Goal: Feedback & Contribution: Submit feedback/report problem

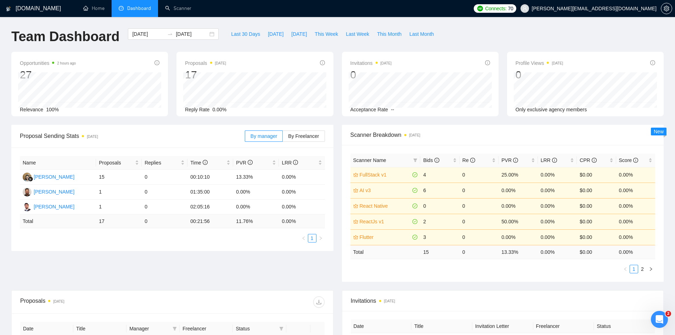
click at [209, 277] on div "Proposal Sending Stats [DATE] By manager By Freelancer Name Proposals Replies T…" at bounding box center [337, 207] width 661 height 165
click at [268, 35] on span "[DATE]" at bounding box center [276, 34] width 16 height 8
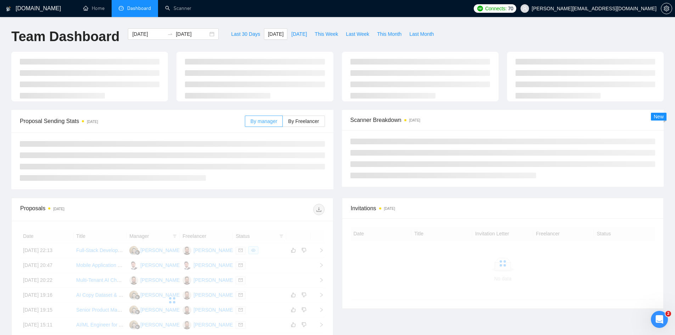
type input "[DATE]"
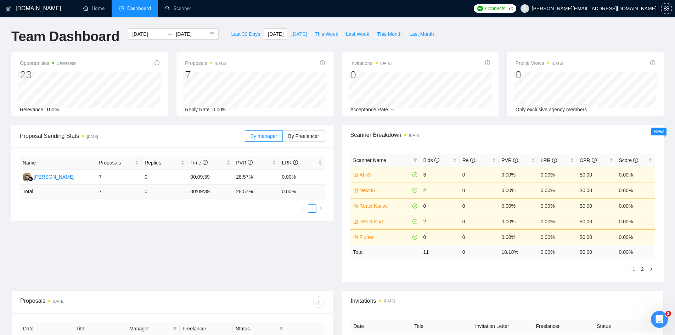
click at [294, 33] on span "[DATE]" at bounding box center [299, 34] width 16 height 8
type input "[DATE]"
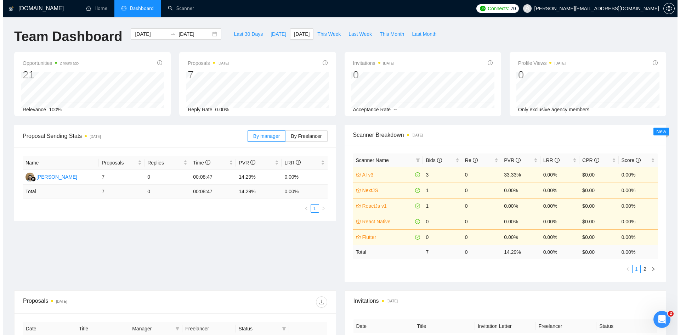
scroll to position [177, 0]
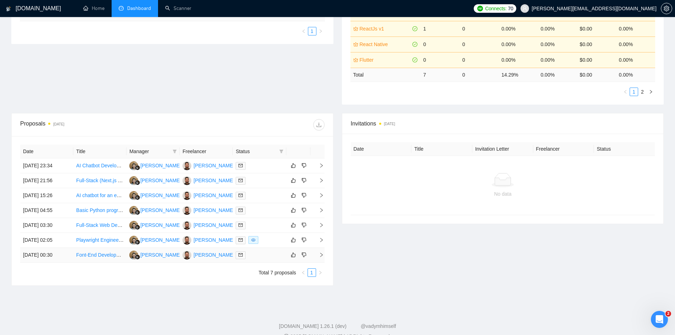
click at [321, 253] on icon "right" at bounding box center [321, 254] width 5 height 5
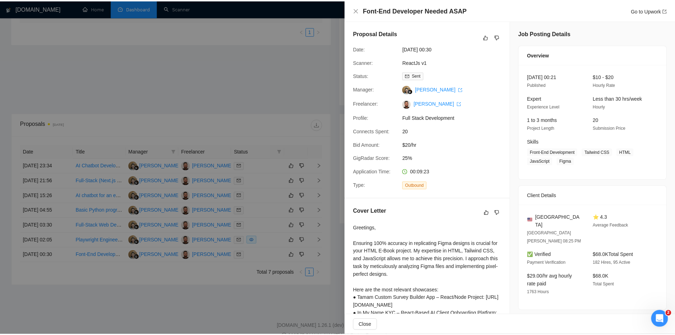
scroll to position [125, 0]
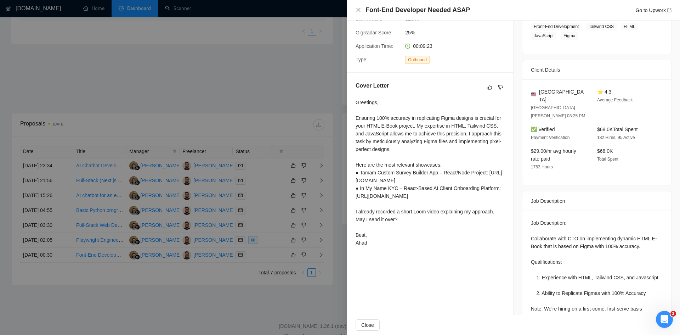
click at [219, 296] on div at bounding box center [340, 167] width 680 height 335
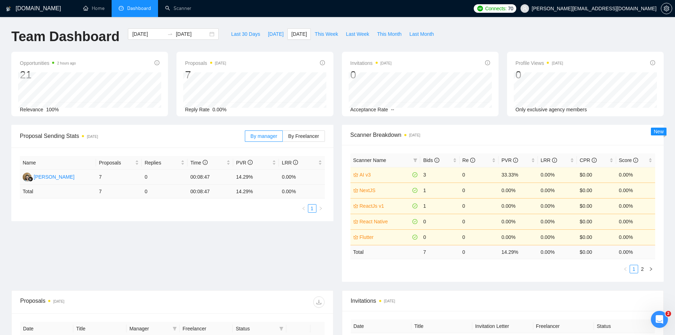
scroll to position [191, 0]
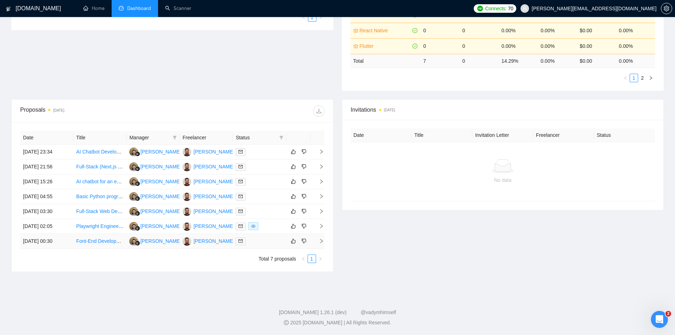
click at [322, 241] on icon "right" at bounding box center [321, 241] width 2 height 4
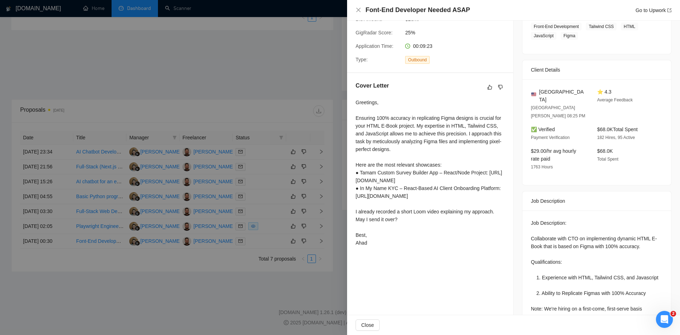
click at [279, 288] on div at bounding box center [340, 167] width 680 height 335
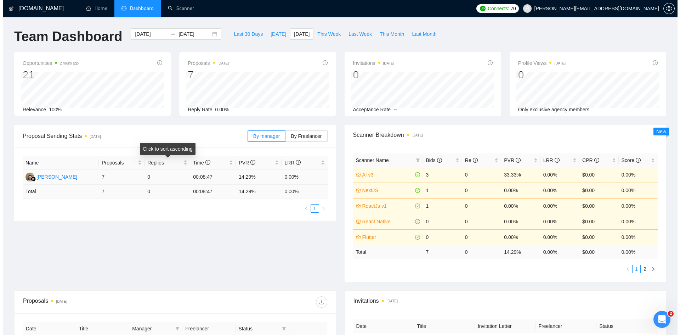
scroll to position [177, 0]
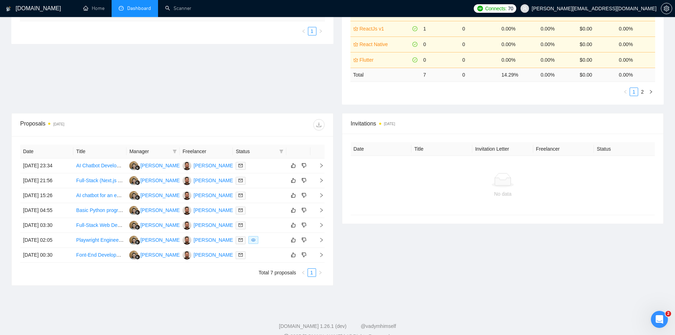
click at [413, 282] on div "Invitations [DATE] Date Title Invitation Letter Freelancer Status No data" at bounding box center [503, 199] width 331 height 173
click at [319, 255] on icon "right" at bounding box center [321, 254] width 5 height 5
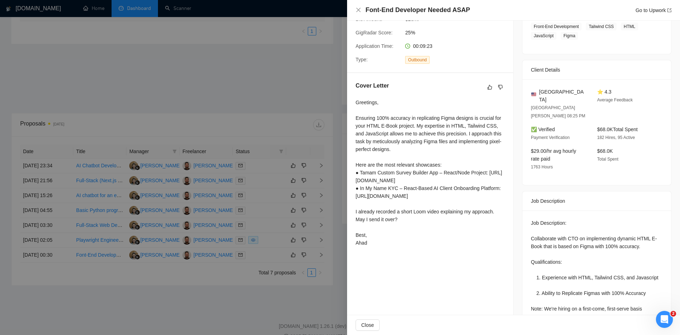
click at [675, 199] on div "Proposal Details Date: [DATE] 00:30 Scanner: ReactJs v1 Status: Sent Manager: E…" at bounding box center [513, 168] width 333 height 294
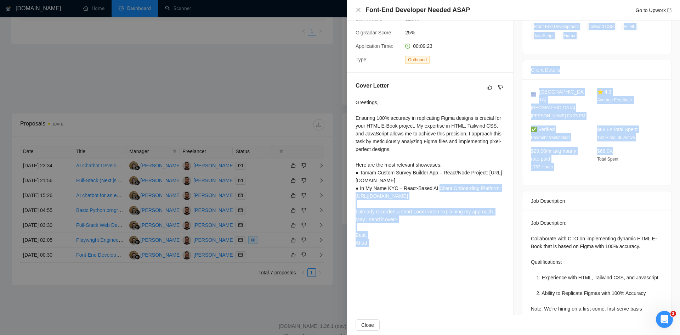
scroll to position [36, 0]
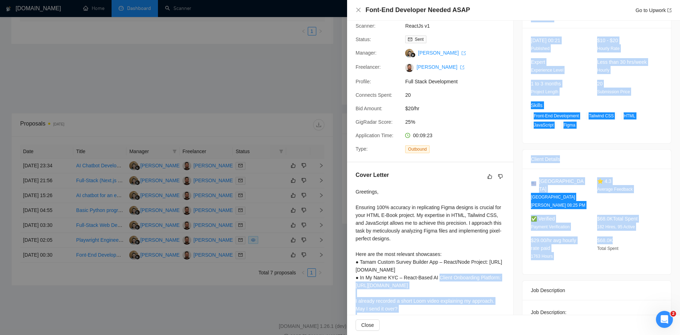
click at [241, 316] on div at bounding box center [340, 167] width 680 height 335
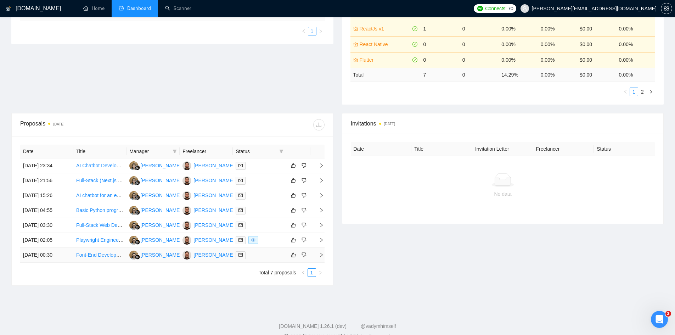
click at [322, 253] on icon "right" at bounding box center [321, 254] width 5 height 5
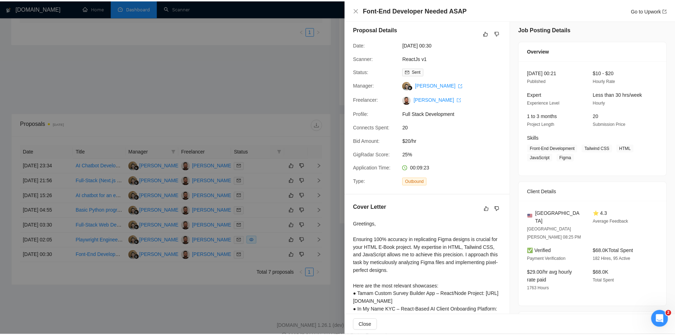
scroll to position [0, 0]
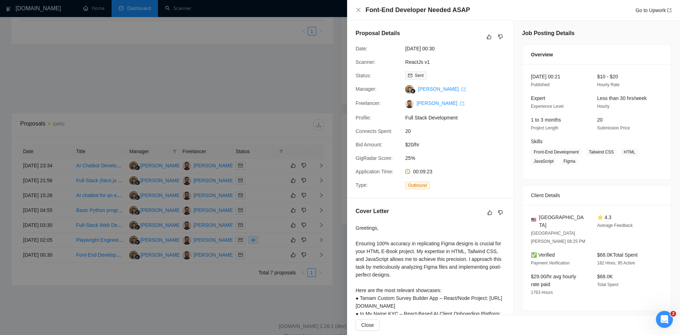
click at [259, 301] on div at bounding box center [340, 167] width 680 height 335
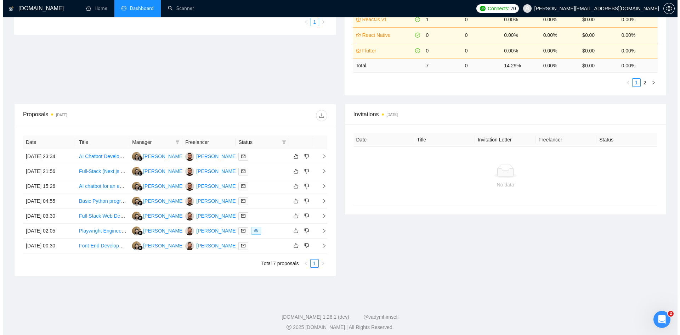
scroll to position [191, 0]
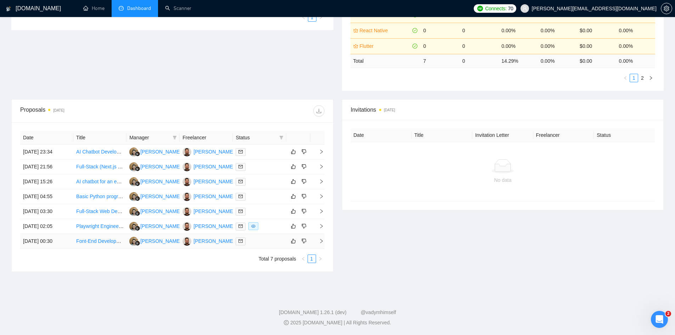
click at [320, 238] on td at bounding box center [317, 241] width 14 height 15
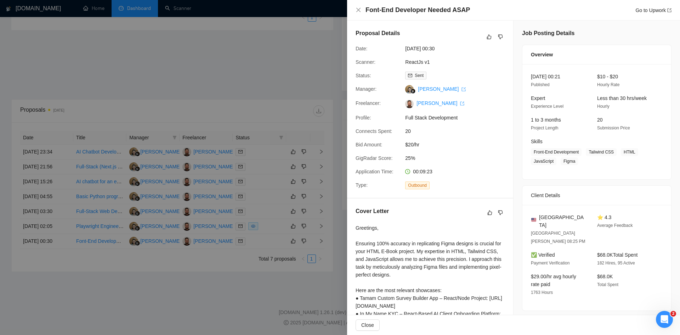
scroll to position [125, 0]
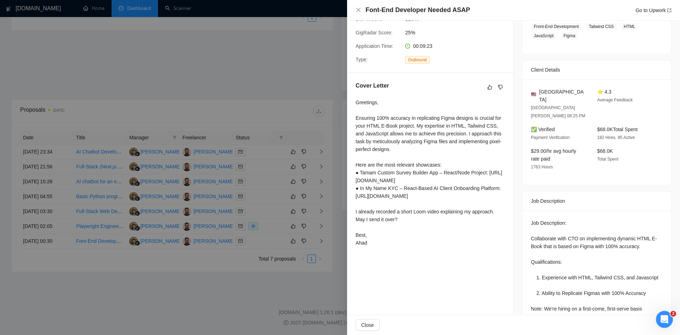
click at [282, 281] on div at bounding box center [340, 167] width 680 height 335
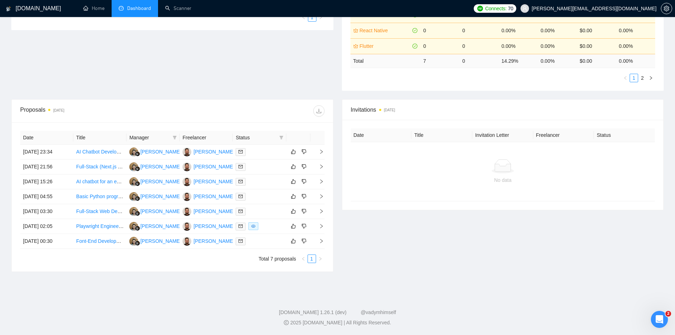
drag, startPoint x: 283, startPoint y: 276, endPoint x: 257, endPoint y: 285, distance: 27.8
click at [257, 287] on div "[DOMAIN_NAME] Home Dashboard Scanner Connects: 70 [PERSON_NAME][EMAIL_ADDRESS][…" at bounding box center [337, 72] width 675 height 526
click at [292, 240] on icon "like" at bounding box center [293, 241] width 5 height 6
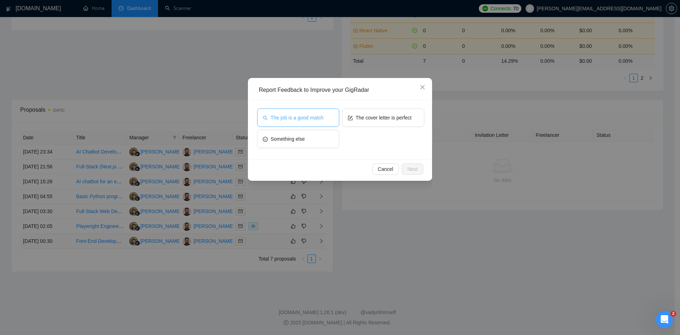
click at [309, 121] on span "The job is a good match" at bounding box center [297, 118] width 53 height 8
click at [420, 170] on button "Next" at bounding box center [413, 168] width 22 height 11
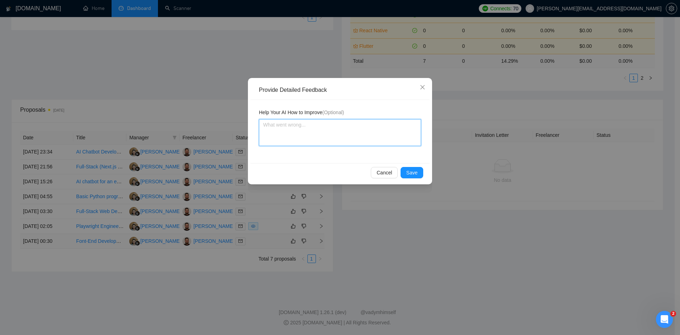
click at [298, 129] on textarea at bounding box center [340, 132] width 162 height 27
type textarea "I"
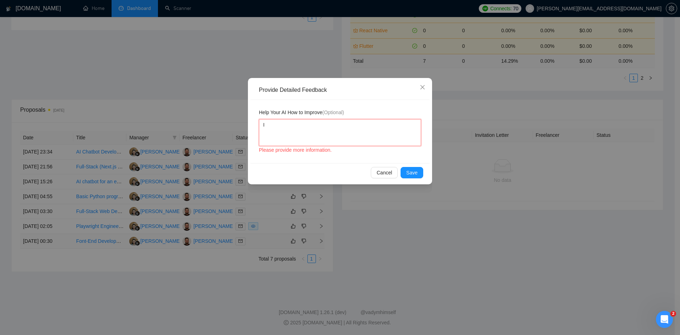
type textarea "It"
type textarea "Its"
type textarea "Its a"
type textarea "Its a g"
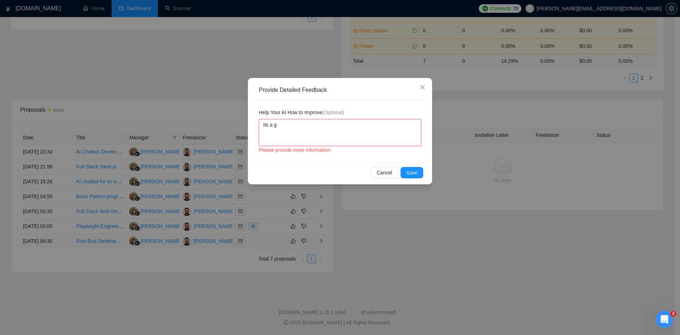
type textarea "Its a go"
type textarea "Its a goo"
type textarea "Its a good"
type textarea "Its a good m"
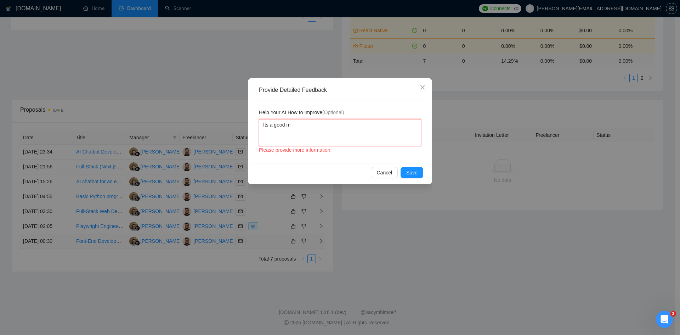
type textarea "Its a good ma"
type textarea "Its a good mat"
type textarea "Its a good matc"
type textarea "Its a good match"
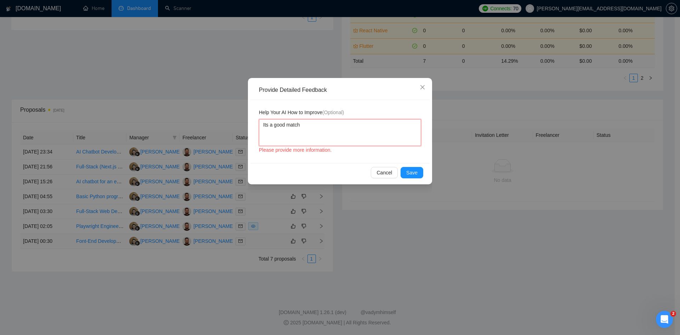
type textarea "Its a good match a"
type textarea "Its a good match an"
type textarea "Its a good match and"
type textarea "Its a good match and p"
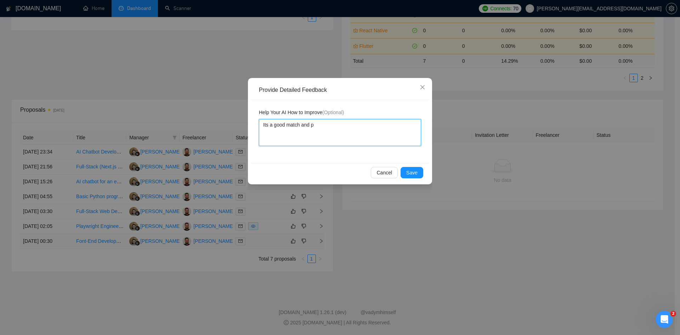
type textarea "Its a good match and pr"
type textarea "Its a good match and pro"
type textarea "Its a good match and prop"
type textarea "Its a good match and propo"
type textarea "Its a good match and propos"
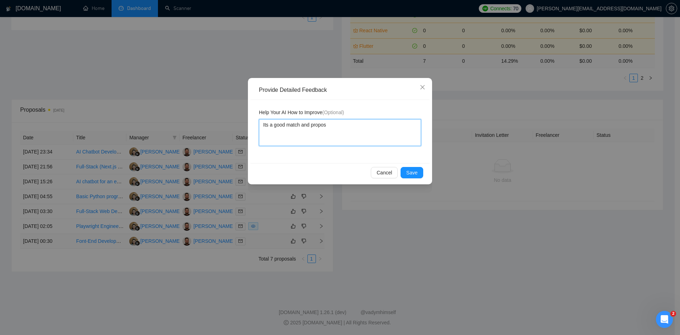
type textarea "Its a good match and proposa"
type textarea "Its a good match and proposal"
type textarea "Its a good match and proposal i"
type textarea "Its a good match and proposal is"
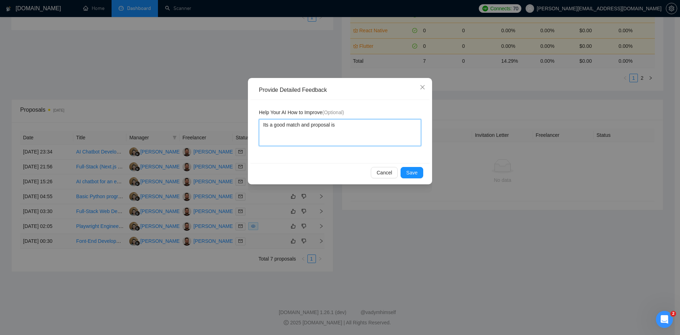
type textarea "Its a good match and proposal is"
type textarea "Its a good match and proposal is a"
type textarea "Its a good match and proposal is al"
type textarea "Its a good match and proposal is als"
type textarea "Its a good match and proposal is also"
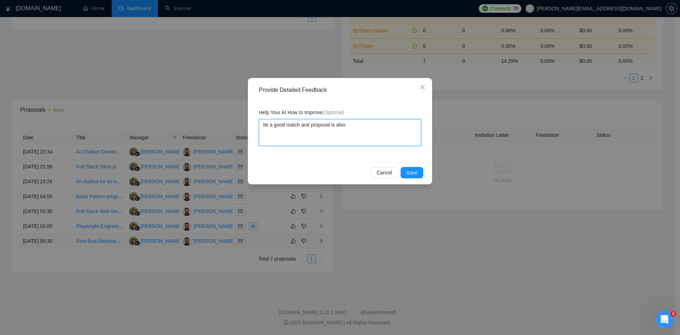
type textarea "Its a good match and proposal is also"
type textarea "Its a good match and proposal is also f"
type textarea "Its a good match and proposal is also fi"
type textarea "Its a good match and proposal is also fin"
type textarea "Its a good match and proposal is also fine"
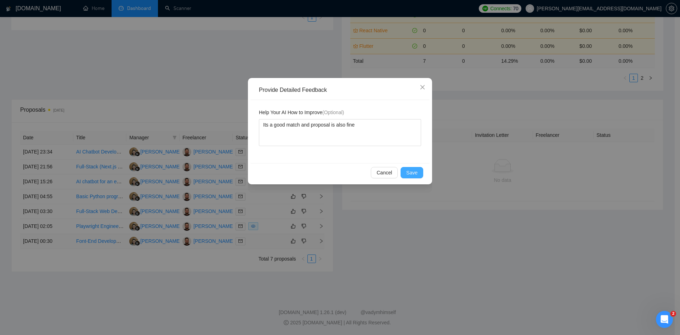
click at [417, 174] on span "Save" at bounding box center [411, 173] width 11 height 8
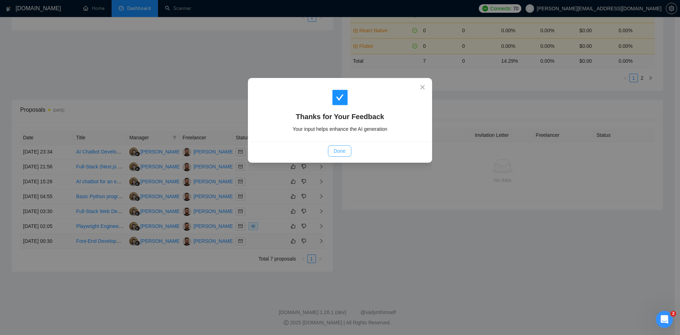
drag, startPoint x: 348, startPoint y: 151, endPoint x: 306, endPoint y: 192, distance: 59.1
click at [348, 151] on button "Done" at bounding box center [339, 150] width 23 height 11
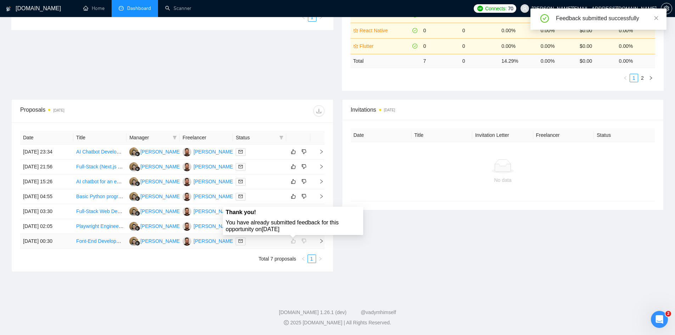
click at [320, 241] on icon "right" at bounding box center [321, 240] width 5 height 5
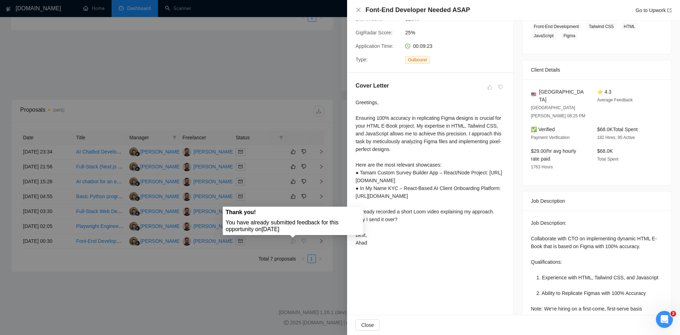
click at [254, 280] on div at bounding box center [340, 167] width 680 height 335
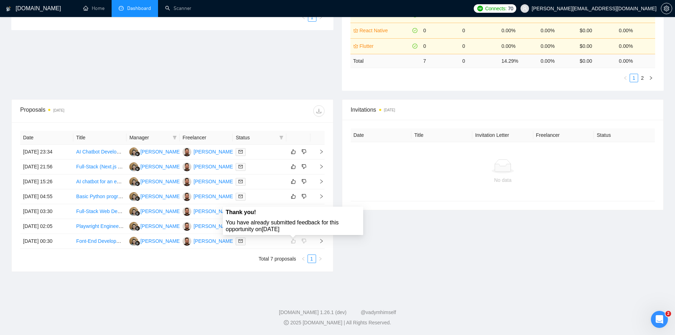
click at [380, 242] on div "Invitations [DATE] Date Title Invitation Letter Freelancer Status No data" at bounding box center [503, 185] width 331 height 173
click at [321, 224] on icon "right" at bounding box center [321, 226] width 5 height 5
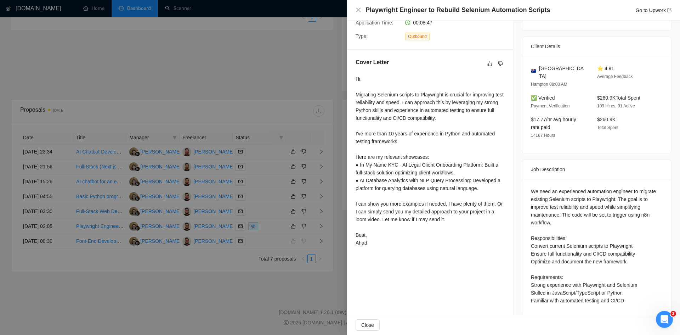
scroll to position [0, 0]
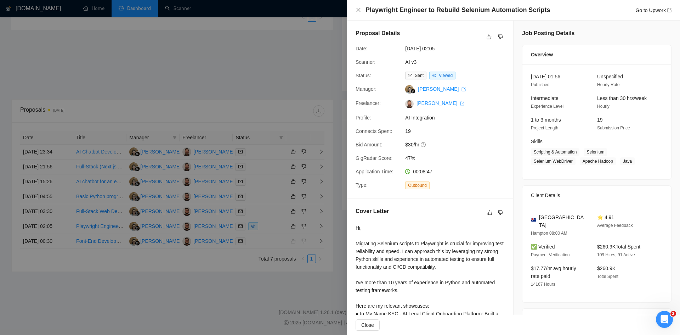
click at [378, 9] on h4 "Playwright Engineer to Rebuild Selenium Automation Scripts" at bounding box center [458, 10] width 185 height 9
drag, startPoint x: 411, startPoint y: 251, endPoint x: 460, endPoint y: 275, distance: 54.7
click at [460, 275] on div "Hi, Migrating Selenium scripts to Playwright is crucial for improving test reli…" at bounding box center [430, 309] width 149 height 171
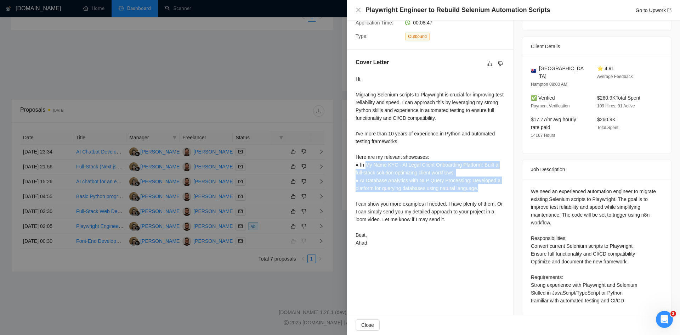
drag, startPoint x: 365, startPoint y: 168, endPoint x: 480, endPoint y: 189, distance: 116.6
click at [480, 189] on div "Hi, Migrating Selenium scripts to Playwright is crucial for improving test reli…" at bounding box center [430, 160] width 149 height 171
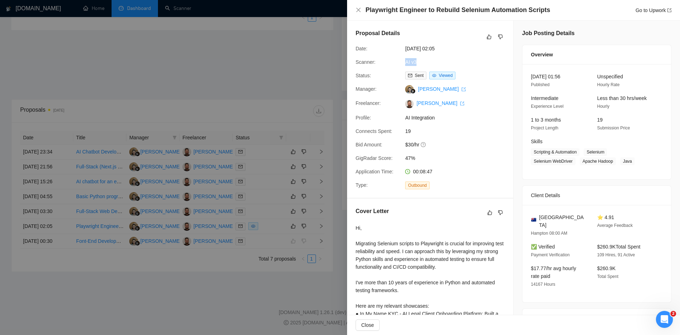
drag, startPoint x: 398, startPoint y: 63, endPoint x: 422, endPoint y: 61, distance: 24.2
click at [422, 61] on div "Scanner: AI v3" at bounding box center [427, 62] width 149 height 8
click at [422, 61] on div "AI v3" at bounding box center [440, 62] width 75 height 8
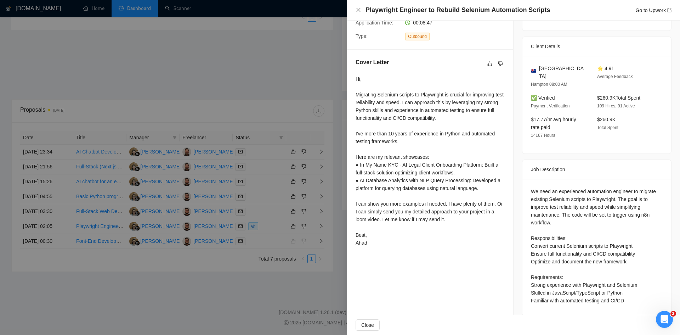
click at [473, 7] on h4 "Playwright Engineer to Rebuild Selenium Automation Scripts" at bounding box center [458, 10] width 185 height 9
click at [400, 265] on div "Proposal Details Date: [DATE] 02:05 Scanner: AI v3 Status: Sent Viewed Manager:…" at bounding box center [430, 98] width 167 height 453
click at [260, 320] on div at bounding box center [340, 167] width 680 height 335
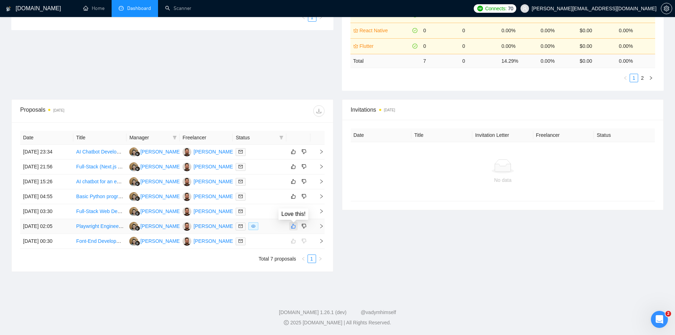
click at [294, 227] on icon "like" at bounding box center [293, 226] width 5 height 6
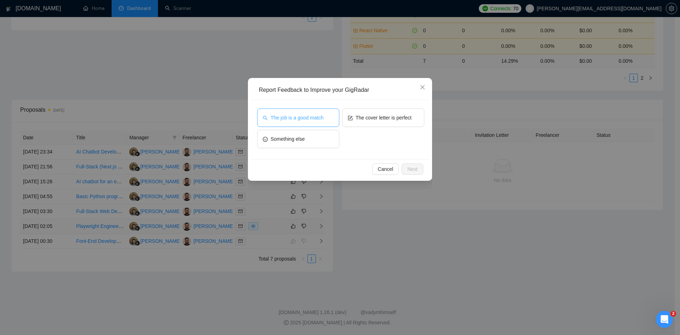
click at [291, 119] on span "The job is a good match" at bounding box center [297, 118] width 53 height 8
click at [393, 117] on span "The cover letter is perfect" at bounding box center [384, 118] width 56 height 8
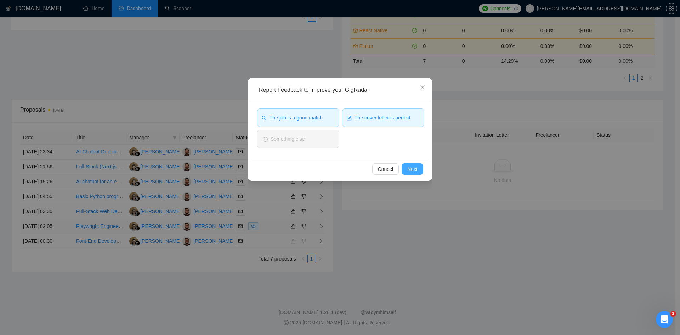
click at [414, 170] on span "Next" at bounding box center [412, 169] width 10 height 8
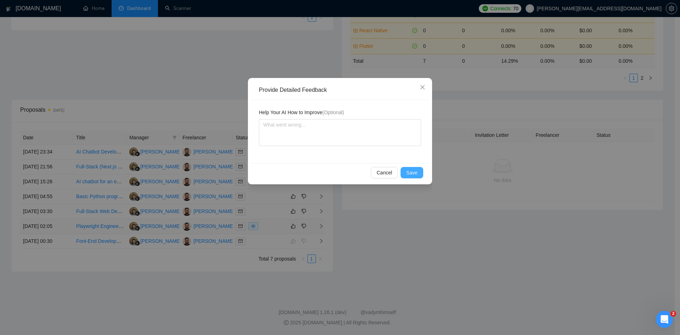
click at [420, 173] on button "Save" at bounding box center [412, 172] width 23 height 11
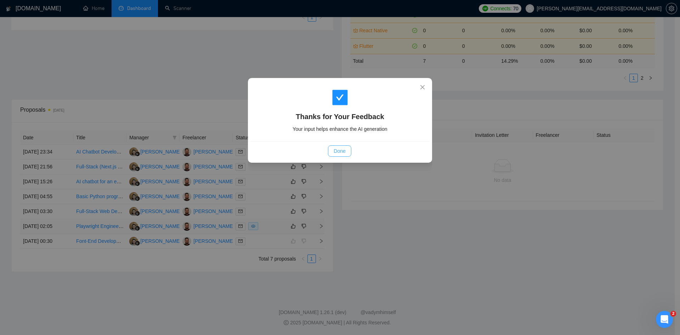
click at [339, 148] on span "Done" at bounding box center [340, 151] width 12 height 8
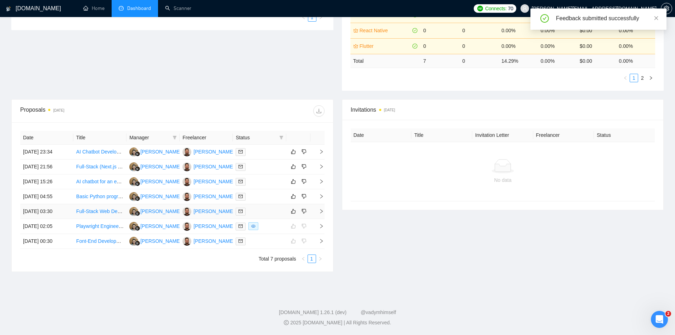
click at [320, 212] on icon "right" at bounding box center [321, 211] width 5 height 5
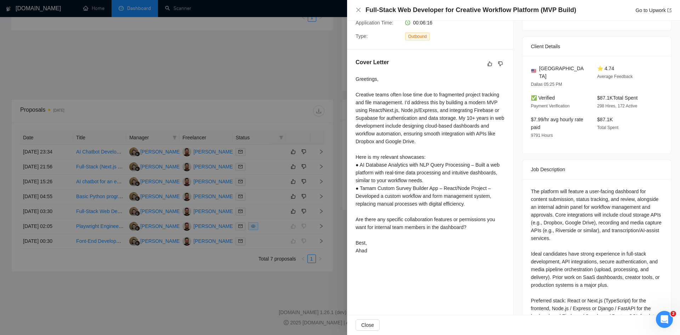
click at [252, 286] on div at bounding box center [340, 167] width 680 height 335
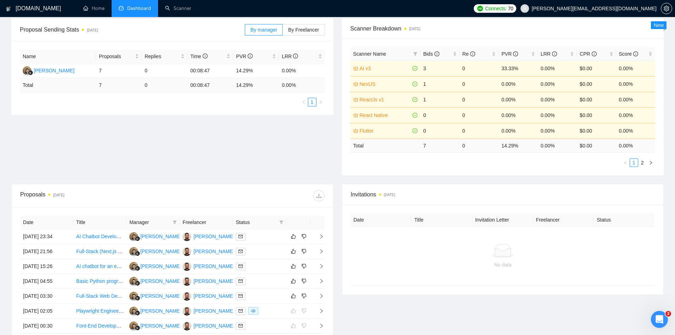
scroll to position [0, 0]
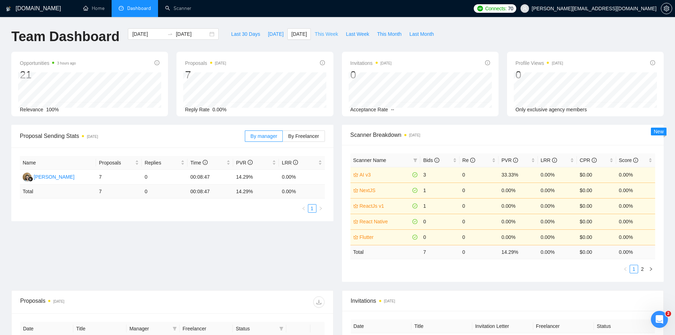
click at [317, 32] on span "This Week" at bounding box center [326, 34] width 23 height 8
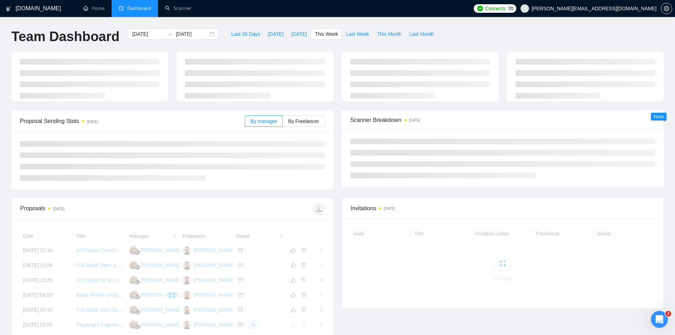
type input "[DATE]"
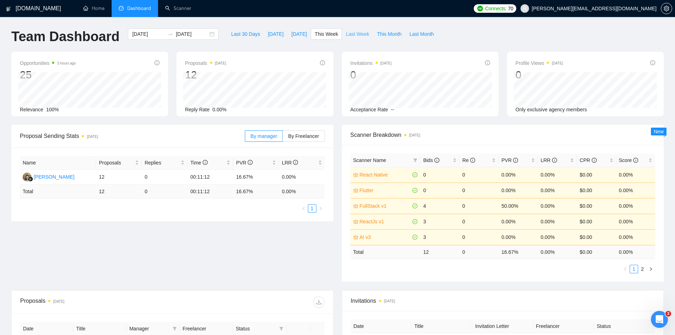
click at [353, 34] on span "Last Week" at bounding box center [357, 34] width 23 height 8
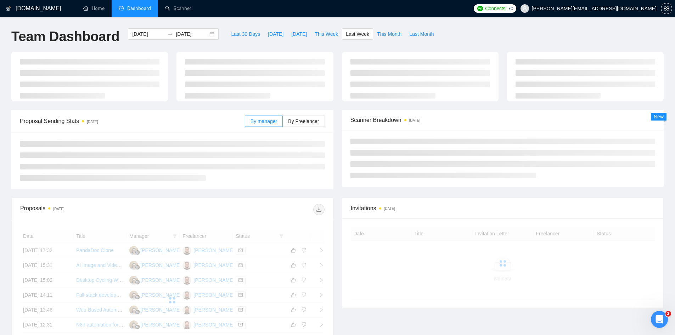
type input "[DATE]"
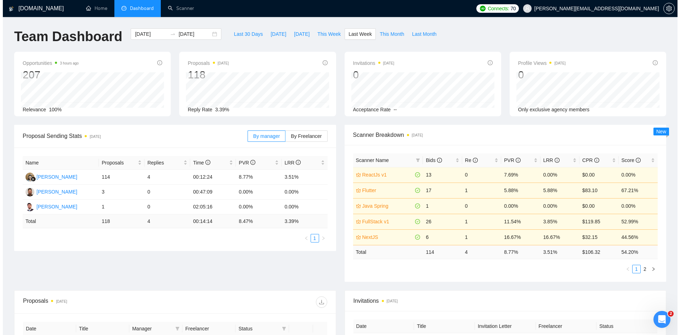
scroll to position [236, 0]
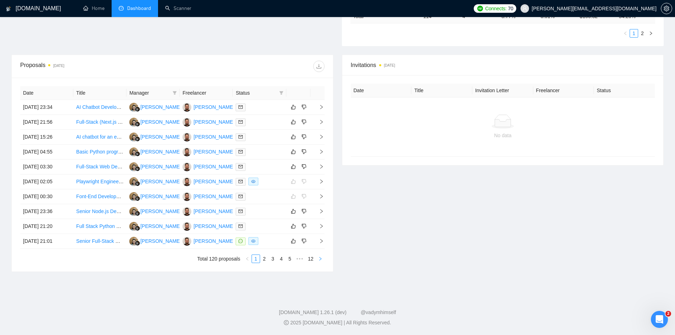
click at [322, 260] on icon "right" at bounding box center [320, 259] width 4 height 4
click at [297, 258] on span "•••" at bounding box center [299, 258] width 11 height 9
click at [319, 259] on icon "right" at bounding box center [320, 259] width 4 height 4
click at [289, 260] on link "10" at bounding box center [289, 259] width 10 height 8
click at [321, 213] on icon "right" at bounding box center [321, 211] width 5 height 5
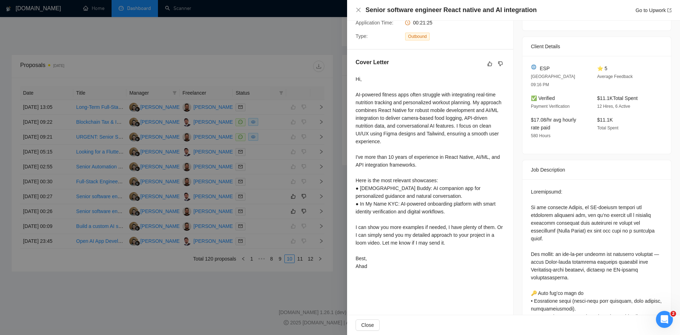
click at [281, 258] on div at bounding box center [340, 167] width 680 height 335
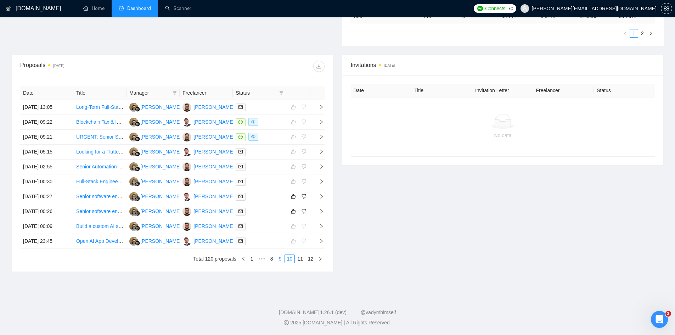
click at [278, 258] on link "9" at bounding box center [280, 259] width 8 height 8
click at [318, 166] on span "right" at bounding box center [318, 166] width 11 height 5
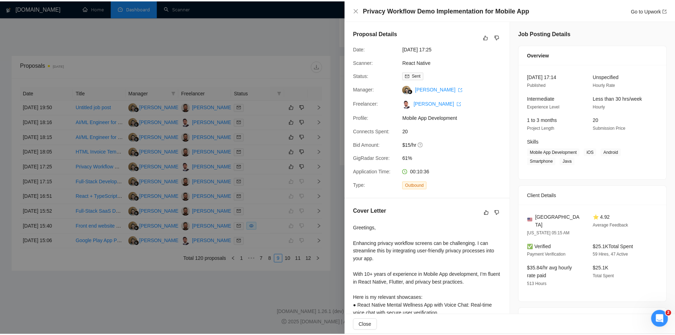
scroll to position [102, 0]
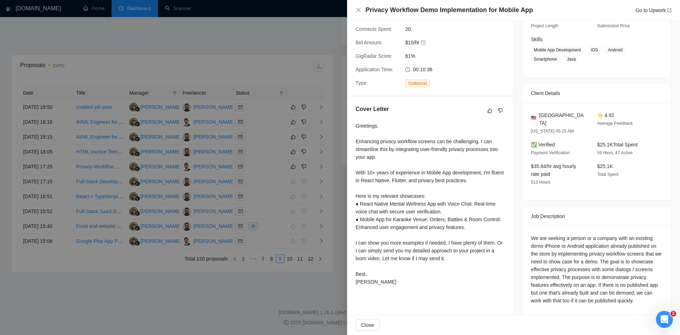
click at [266, 298] on div at bounding box center [340, 167] width 680 height 335
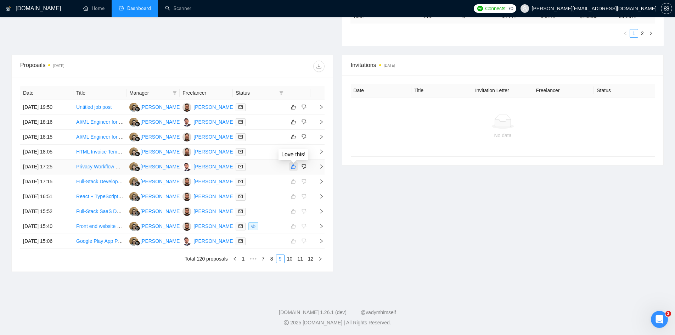
click at [292, 168] on icon "like" at bounding box center [293, 166] width 5 height 5
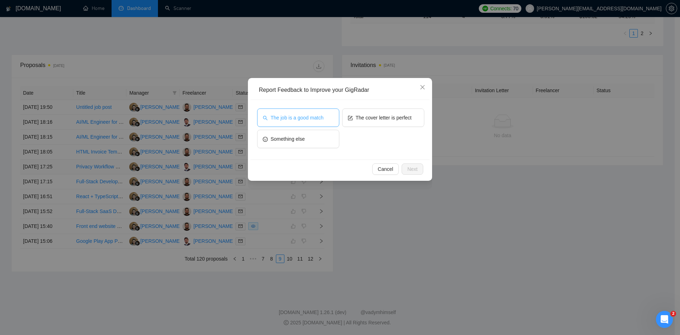
click at [309, 121] on span "The job is a good match" at bounding box center [297, 118] width 53 height 8
drag, startPoint x: 309, startPoint y: 121, endPoint x: 355, endPoint y: 122, distance: 45.7
click at [310, 121] on span "The job is a good match" at bounding box center [297, 118] width 53 height 8
click at [366, 120] on span "The cover letter is perfect" at bounding box center [384, 118] width 56 height 8
click at [315, 122] on button "The job is a good match" at bounding box center [298, 117] width 82 height 18
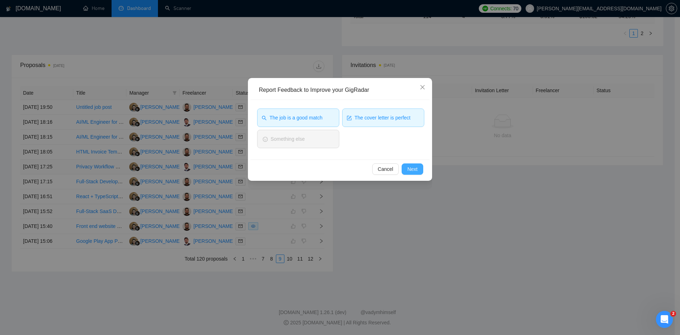
click at [405, 167] on button "Next" at bounding box center [413, 168] width 22 height 11
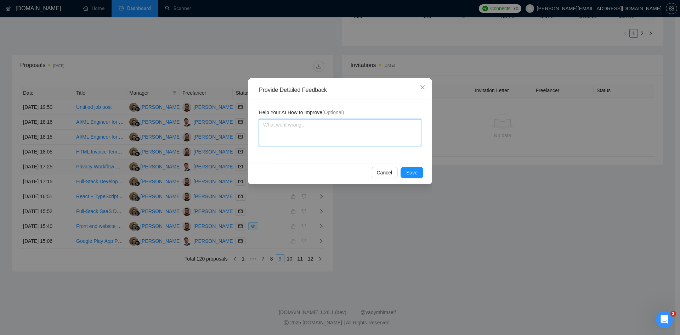
click at [305, 137] on textarea at bounding box center [340, 132] width 162 height 27
type textarea "T"
type textarea "TH"
type textarea "THE"
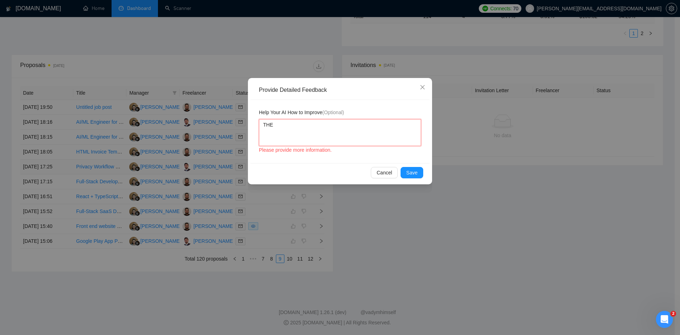
type textarea "THE"
type textarea "THE C"
type textarea "THE CO"
type textarea "THE COV"
type textarea "THE COVE"
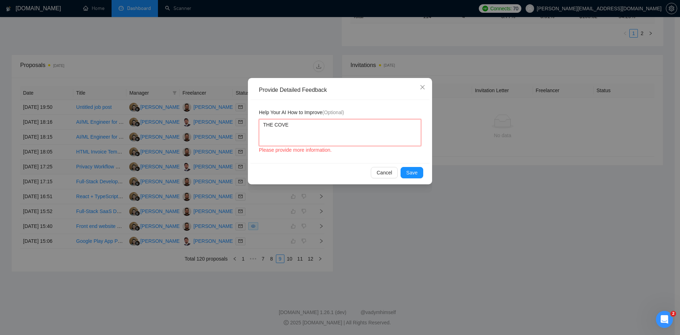
type textarea "THE COVER"
type textarea "THE COVER L"
type textarea "THE COVER LE"
type textarea "THE COVER LET"
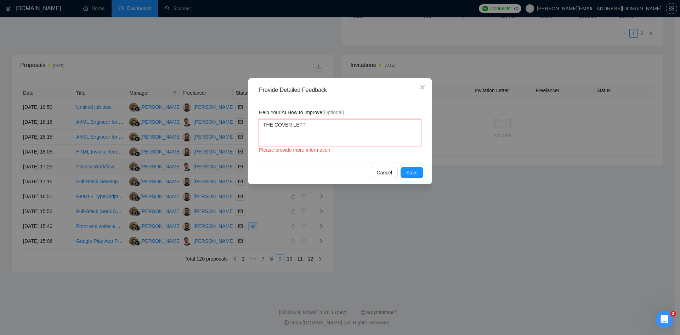
type textarea "THE COVER LETTE"
type textarea "THE COVER LETTER"
type textarea "THE COVER LETTER A"
type textarea "THE COVER LETTER AN"
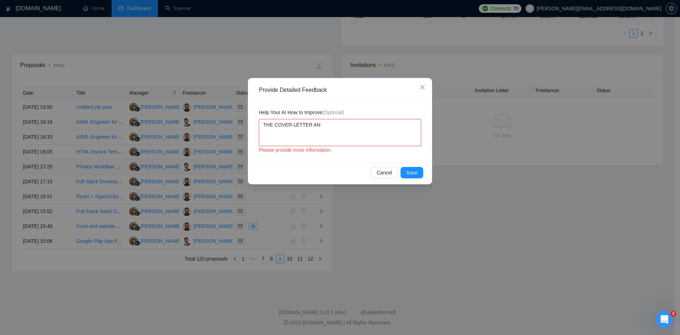
type textarea "THE COVER LETTER AND"
type textarea "THE COVER LETTER AND J"
type textarea "THE COVER LETTER AND [PERSON_NAME]"
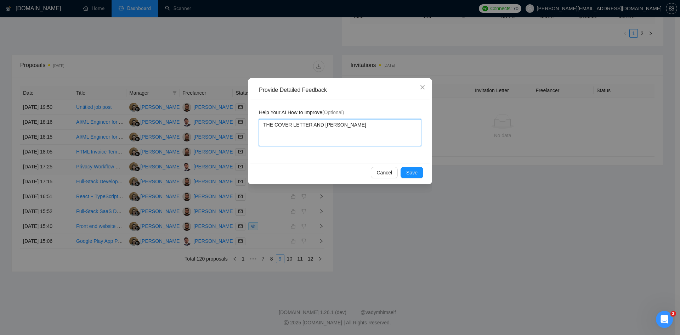
type textarea "THE COVER LETTER AND JOB"
type textarea "THE COVER LETTER AND [PERSON_NAME]"
type textarea "THE COVER LETTER AND J"
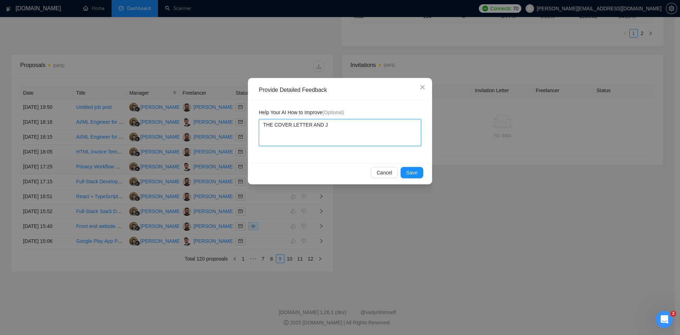
type textarea "THE COVER LETTER AND"
type textarea "THE COVER LETTER AN"
type textarea "THE COVER LETTER A"
type textarea "THE COVER LETTER"
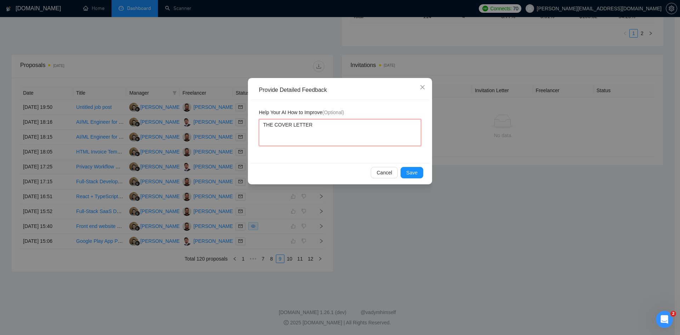
type textarea "THE COVER LETTER"
type textarea "THE COVER LETTE"
type textarea "THE COVER LETT"
type textarea "THE COVER LET"
type textarea "THE COVER LE"
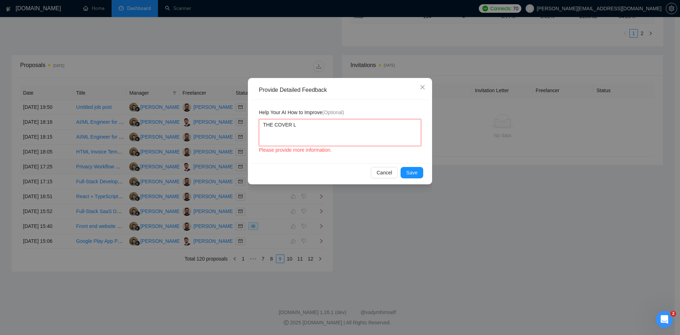
type textarea "THE COVER"
type textarea "THE COVE"
type textarea "THE COV"
type textarea "THE CO"
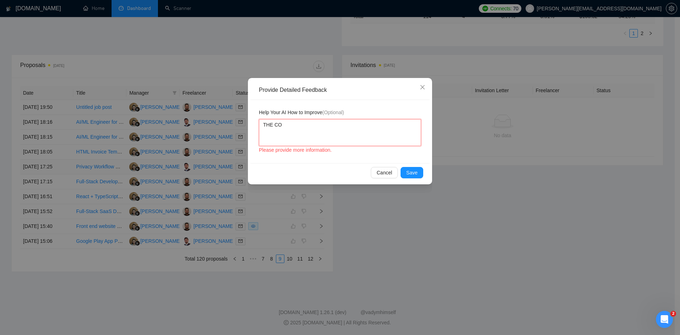
type textarea "THE C"
type textarea "THE"
type textarea "TH"
type textarea "T"
type textarea "Th"
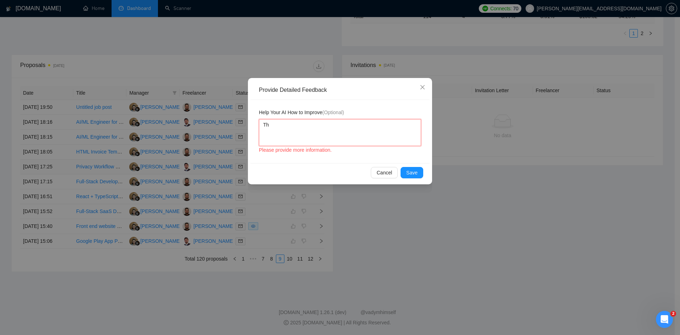
type textarea "The"
type textarea "The c"
type textarea "The co"
type textarea "The cov"
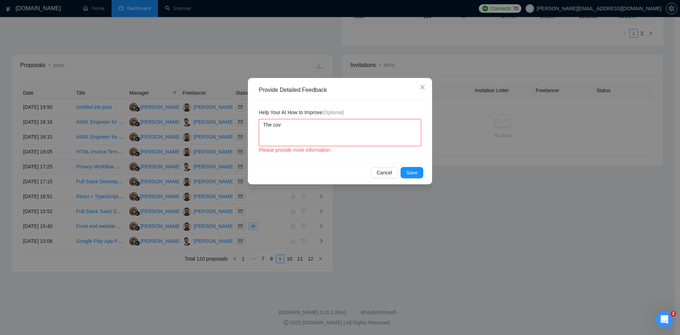
type textarea "The cove"
type textarea "The cover"
click at [413, 169] on span "Save" at bounding box center [411, 173] width 11 height 8
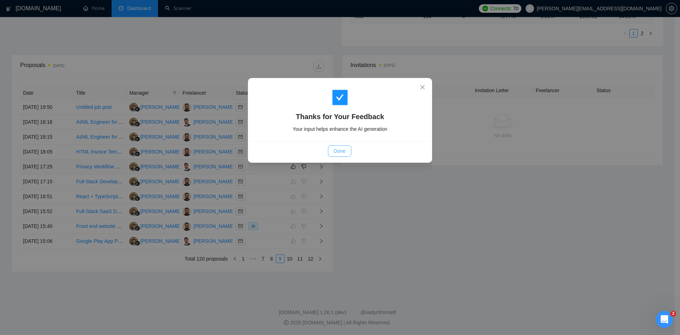
click at [335, 156] on button "Done" at bounding box center [339, 150] width 23 height 11
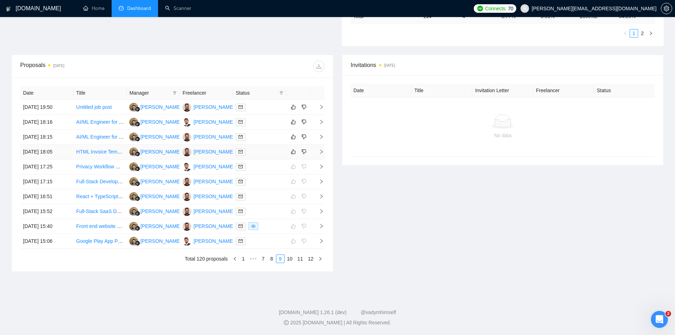
click at [320, 153] on icon "right" at bounding box center [321, 151] width 5 height 5
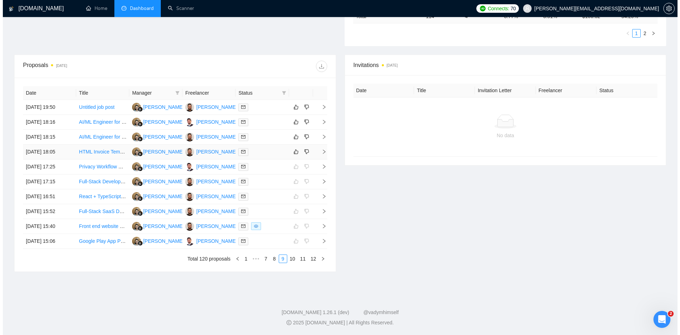
scroll to position [76, 0]
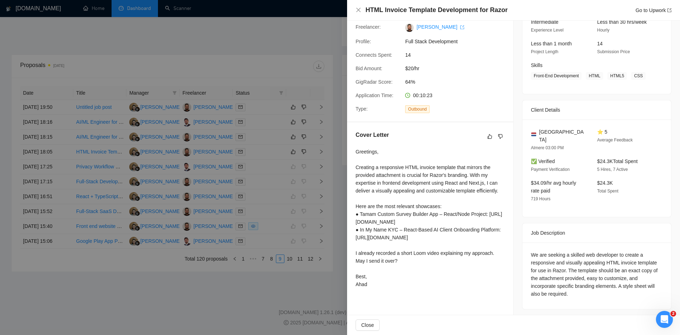
click at [304, 91] on div at bounding box center [340, 167] width 680 height 335
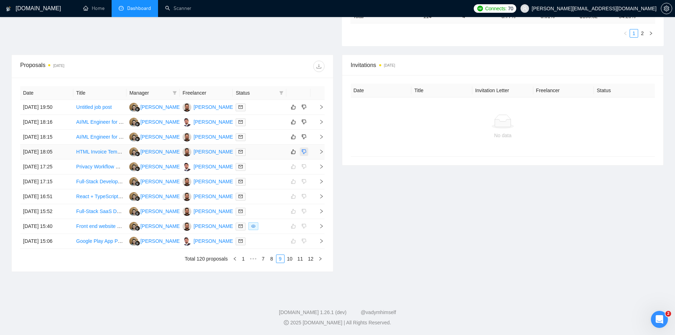
click at [304, 153] on icon "dislike" at bounding box center [304, 152] width 5 height 5
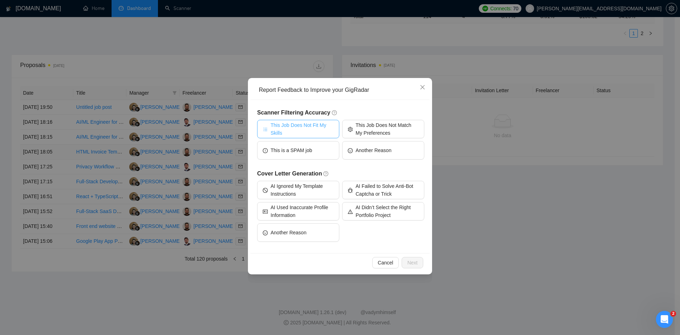
click at [302, 129] on span "This Job Does Not Fit My Skills" at bounding box center [302, 129] width 63 height 16
click at [418, 261] on button "Next" at bounding box center [413, 262] width 22 height 11
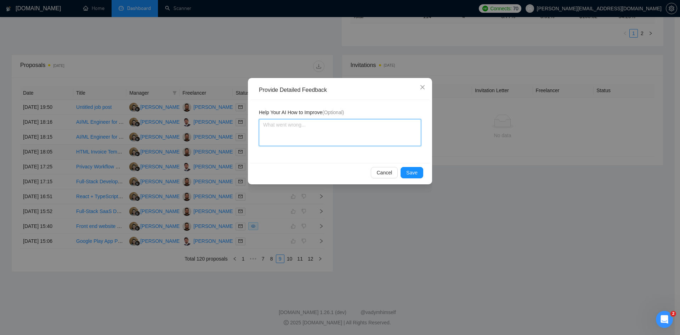
click at [336, 133] on textarea at bounding box center [340, 132] width 162 height 27
click at [416, 169] on span "Save" at bounding box center [411, 173] width 11 height 8
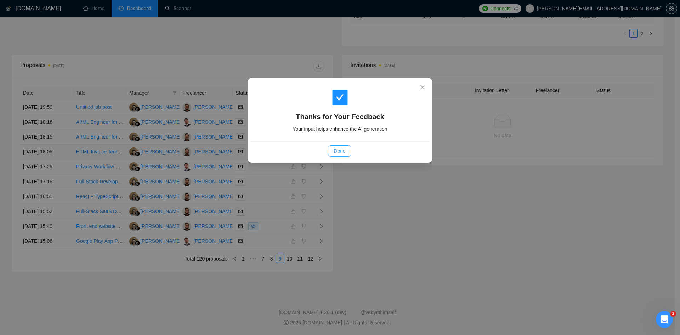
click at [346, 151] on button "Done" at bounding box center [339, 150] width 23 height 11
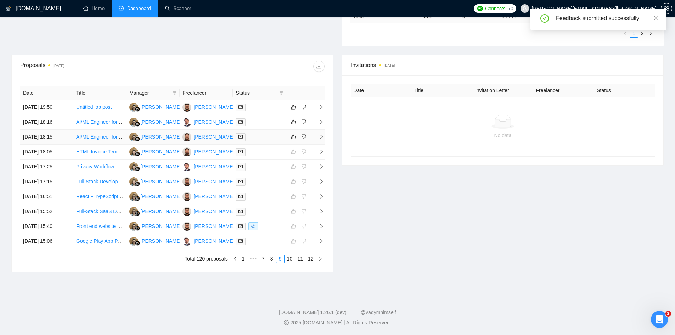
click at [321, 137] on icon "right" at bounding box center [321, 136] width 5 height 5
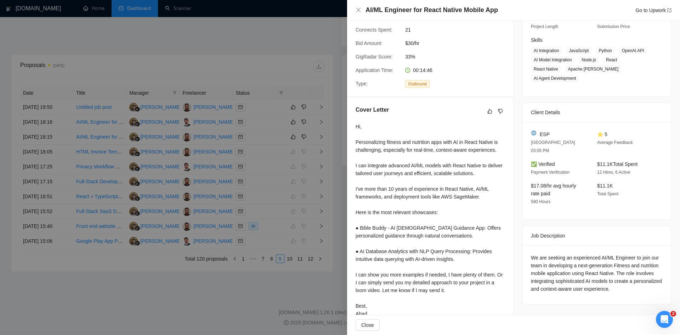
scroll to position [115, 0]
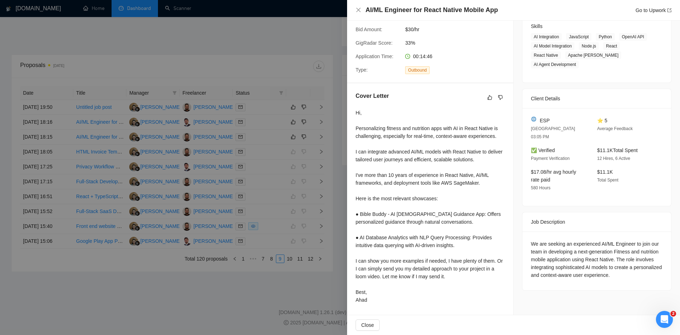
click at [267, 276] on div at bounding box center [340, 167] width 680 height 335
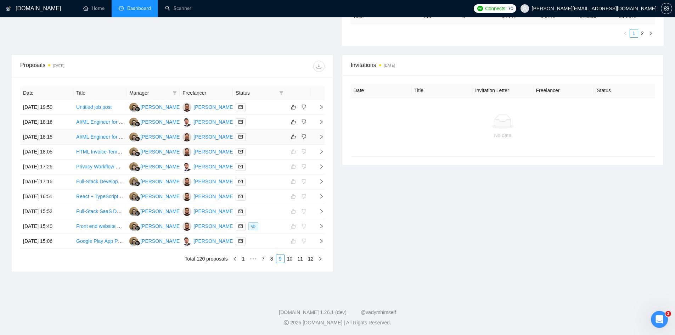
click at [319, 137] on icon "right" at bounding box center [321, 136] width 5 height 5
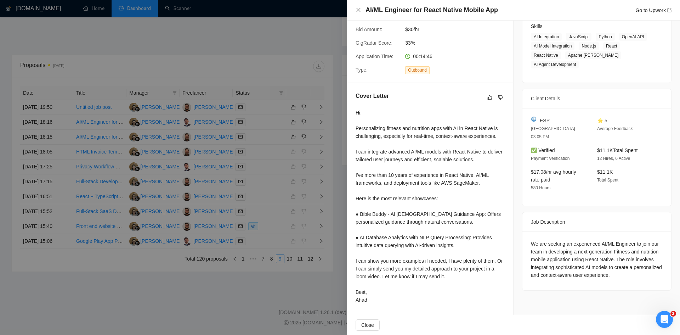
click at [253, 280] on div at bounding box center [340, 167] width 680 height 335
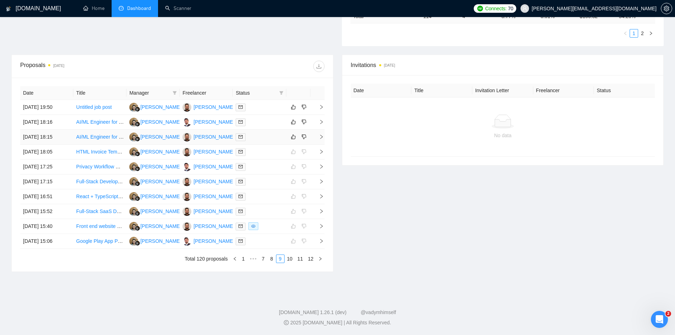
click at [319, 139] on icon "right" at bounding box center [321, 136] width 5 height 5
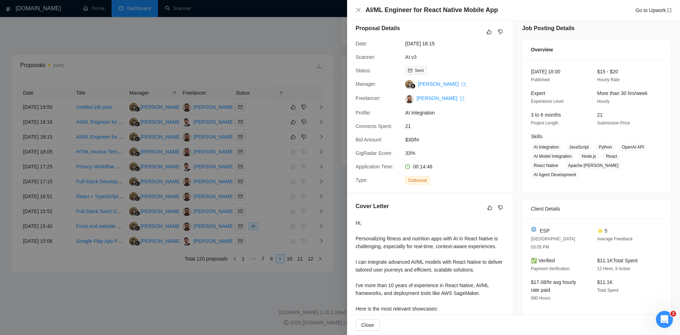
scroll to position [0, 0]
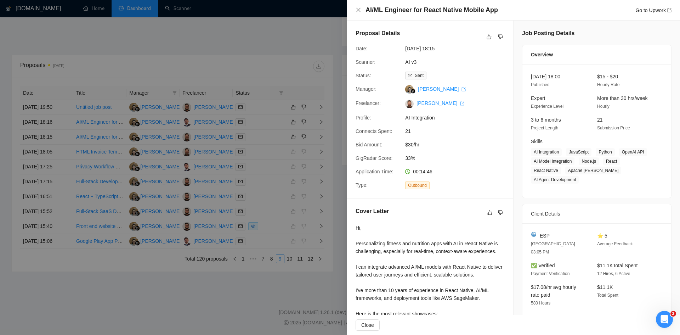
click at [362, 169] on span "Application Time:" at bounding box center [375, 172] width 38 height 6
click at [334, 135] on div at bounding box center [340, 167] width 680 height 335
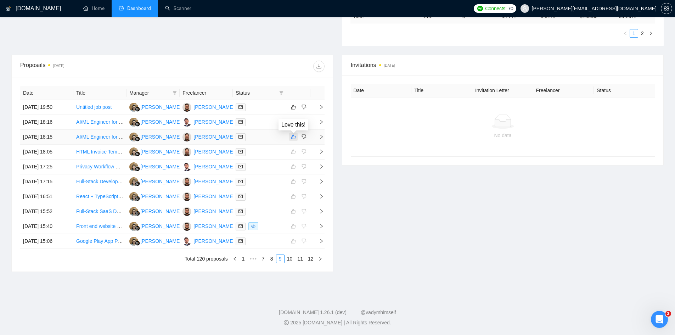
click at [291, 137] on icon "like" at bounding box center [293, 137] width 5 height 6
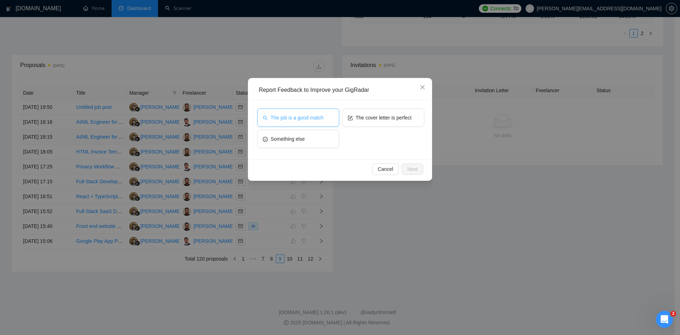
click at [309, 112] on button "The job is a good match" at bounding box center [298, 117] width 82 height 18
click at [362, 114] on span "The cover letter is perfect" at bounding box center [384, 118] width 56 height 8
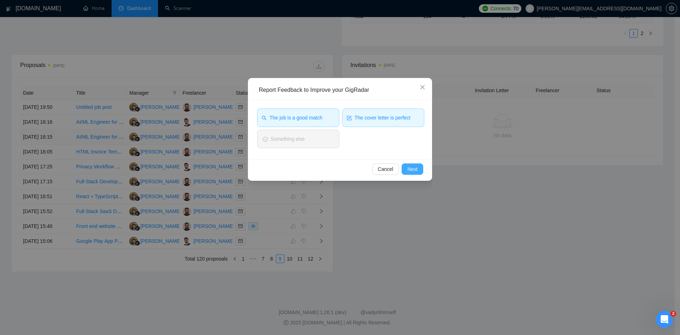
click at [415, 169] on span "Next" at bounding box center [412, 169] width 10 height 8
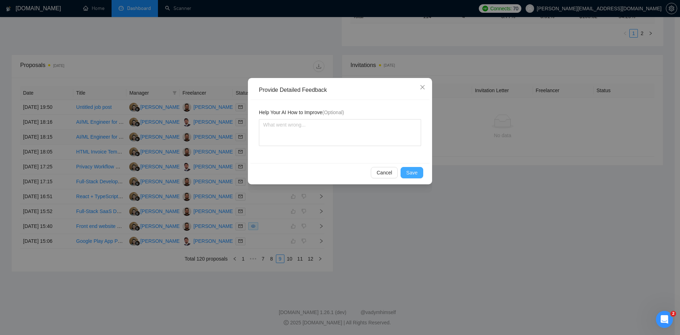
click at [409, 172] on span "Save" at bounding box center [411, 173] width 11 height 8
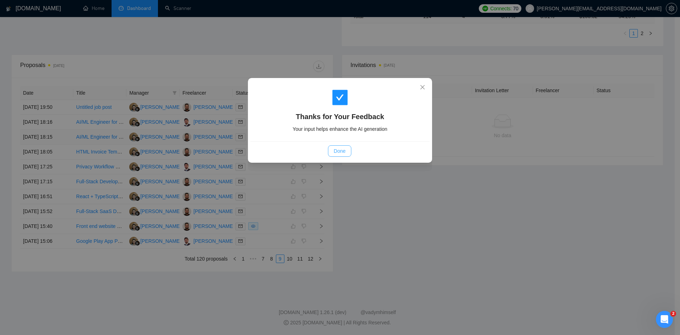
click at [344, 153] on span "Done" at bounding box center [340, 151] width 12 height 8
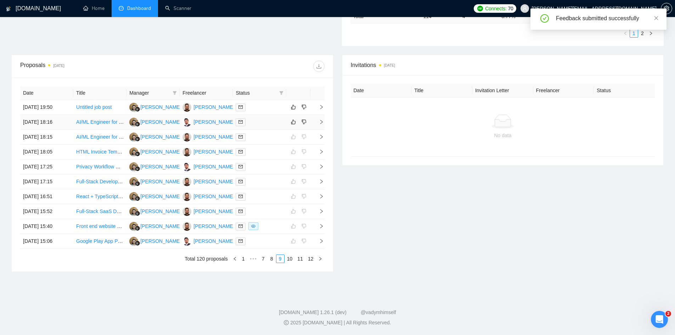
click at [319, 123] on icon "right" at bounding box center [321, 121] width 5 height 5
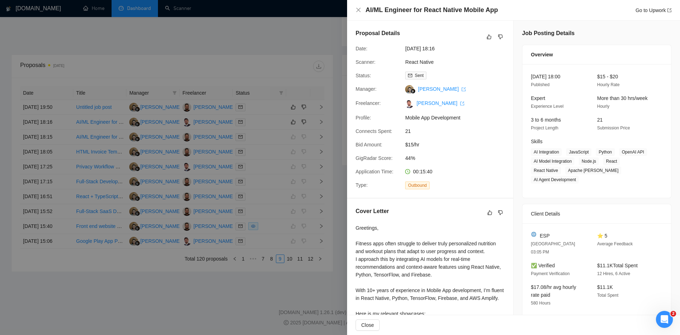
scroll to position [107, 0]
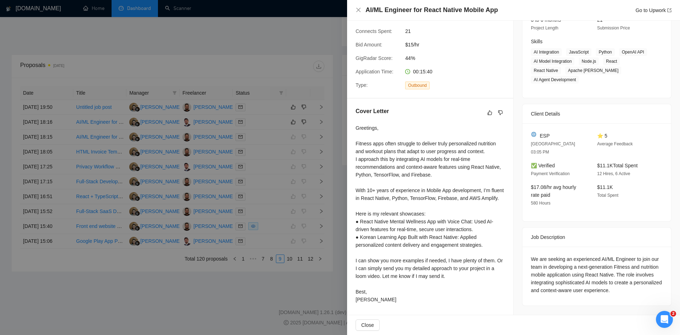
click at [250, 243] on div at bounding box center [340, 167] width 680 height 335
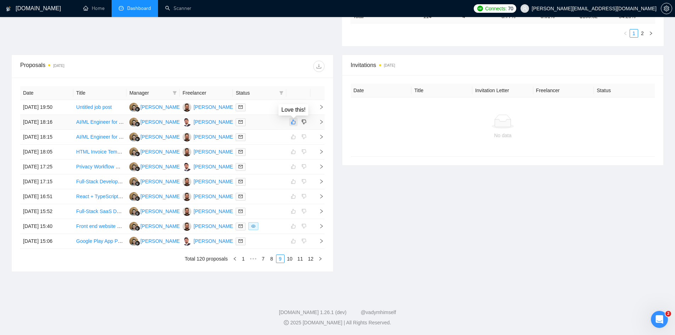
click at [292, 122] on icon "like" at bounding box center [293, 122] width 5 height 5
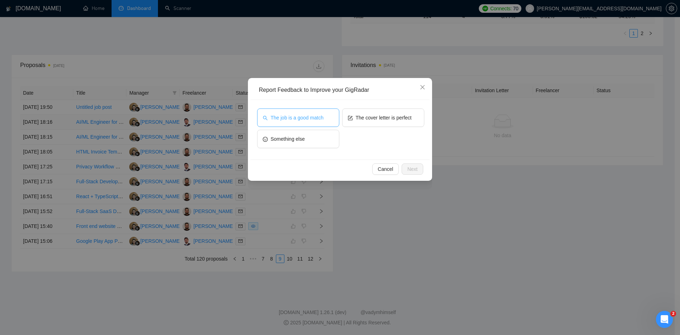
click at [305, 119] on span "The job is a good match" at bounding box center [297, 118] width 53 height 8
click at [369, 118] on span "The cover letter is perfect" at bounding box center [384, 118] width 56 height 8
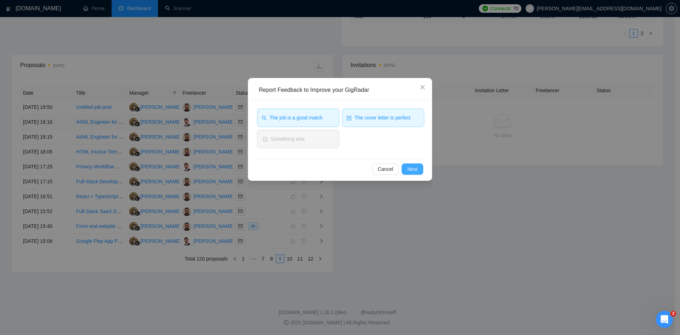
click at [414, 173] on span "Next" at bounding box center [412, 169] width 10 height 8
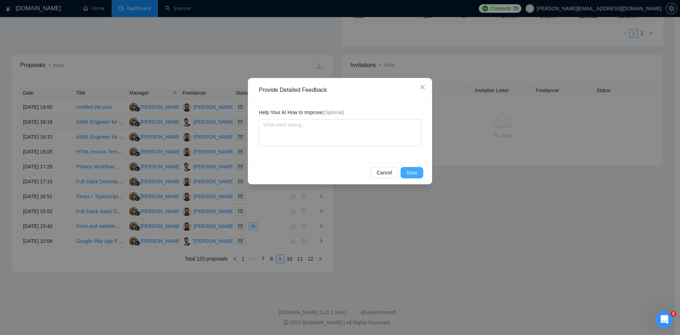
click at [409, 171] on span "Save" at bounding box center [411, 173] width 11 height 8
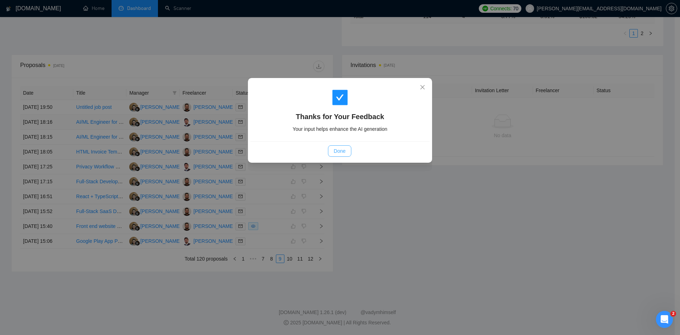
click at [341, 151] on span "Done" at bounding box center [340, 151] width 12 height 8
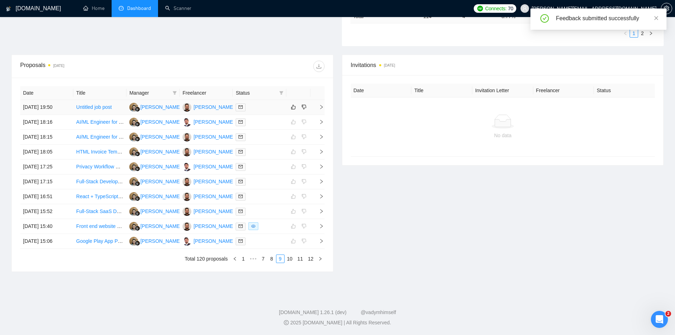
click at [321, 107] on icon "right" at bounding box center [321, 107] width 5 height 5
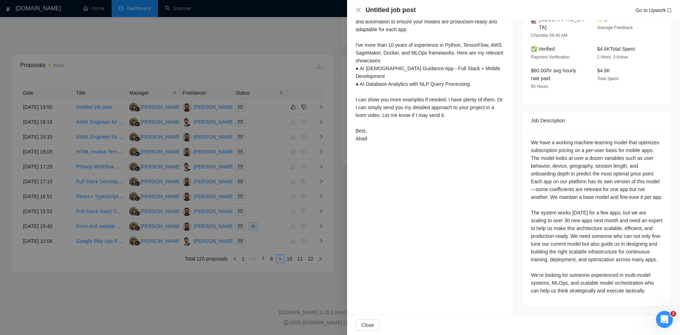
scroll to position [81, 0]
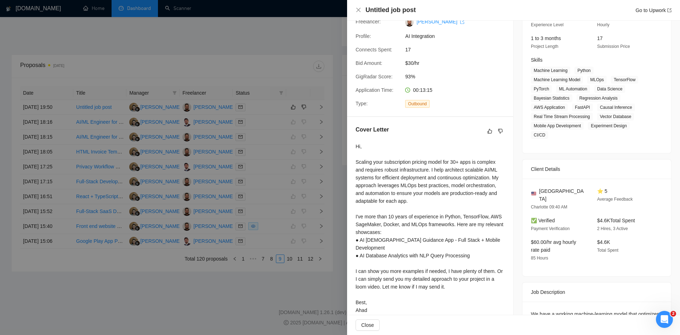
click at [209, 284] on div at bounding box center [340, 167] width 680 height 335
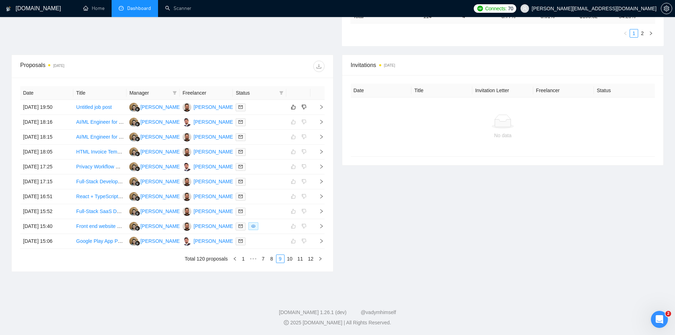
click at [488, 260] on div "Invitations [DATE] Date Title Invitation Letter Freelancer Status No data" at bounding box center [503, 163] width 331 height 217
click at [320, 105] on icon "right" at bounding box center [321, 107] width 5 height 5
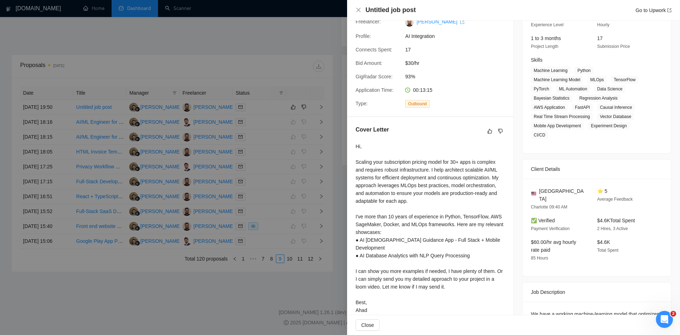
click at [311, 298] on div at bounding box center [340, 167] width 680 height 335
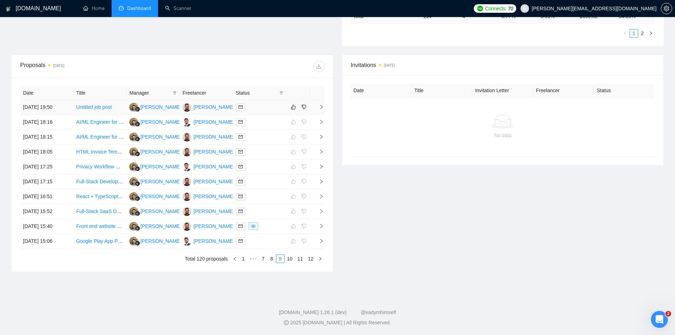
click at [323, 108] on icon "right" at bounding box center [321, 107] width 5 height 5
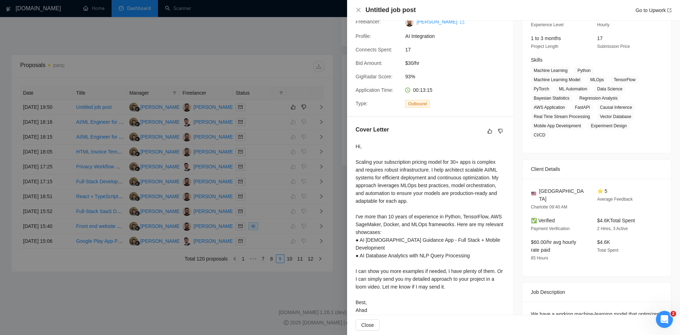
click at [269, 280] on div at bounding box center [340, 167] width 680 height 335
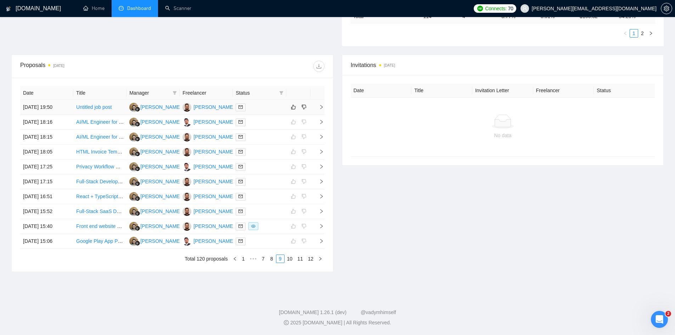
click at [317, 105] on span "right" at bounding box center [318, 107] width 11 height 5
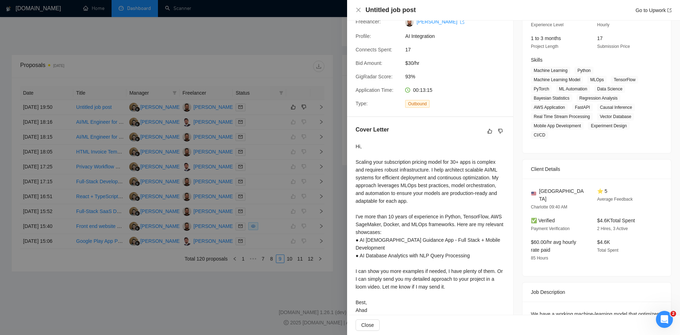
click at [283, 294] on div at bounding box center [340, 167] width 680 height 335
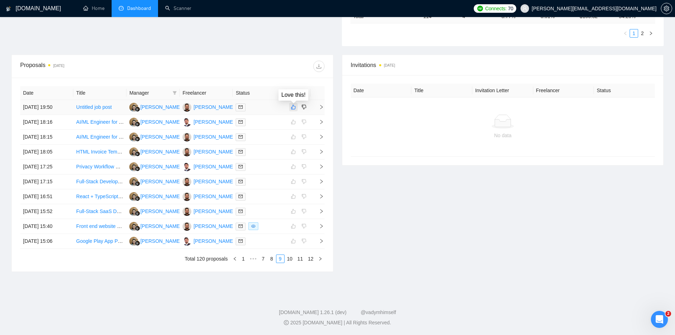
click at [296, 107] on button "button" at bounding box center [293, 107] width 9 height 9
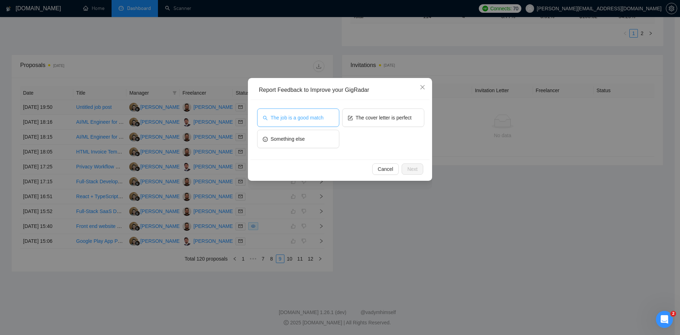
click at [297, 118] on span "The job is a good match" at bounding box center [297, 118] width 53 height 8
click at [361, 116] on span "The cover letter is perfect" at bounding box center [384, 118] width 56 height 8
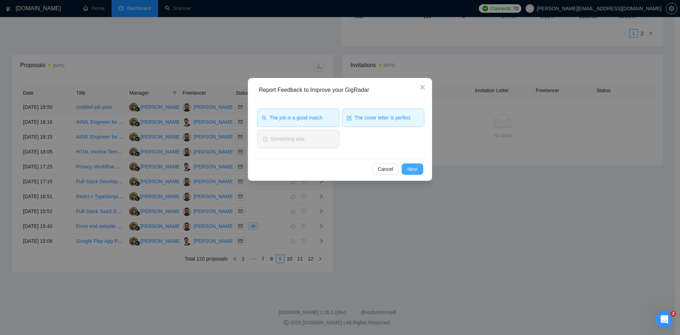
click at [412, 170] on span "Next" at bounding box center [412, 169] width 10 height 8
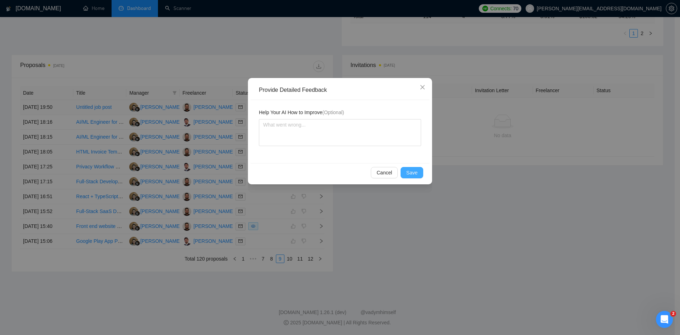
click at [414, 170] on span "Save" at bounding box center [411, 173] width 11 height 8
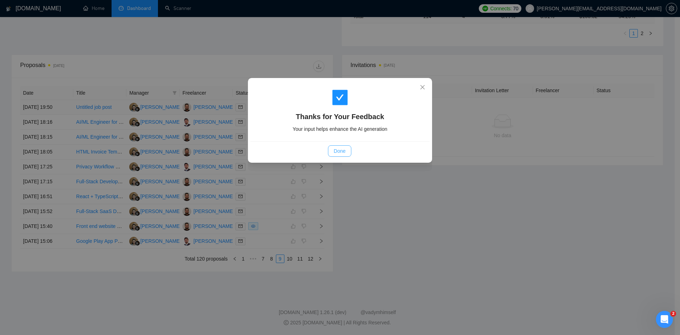
click at [336, 150] on span "Done" at bounding box center [340, 151] width 12 height 8
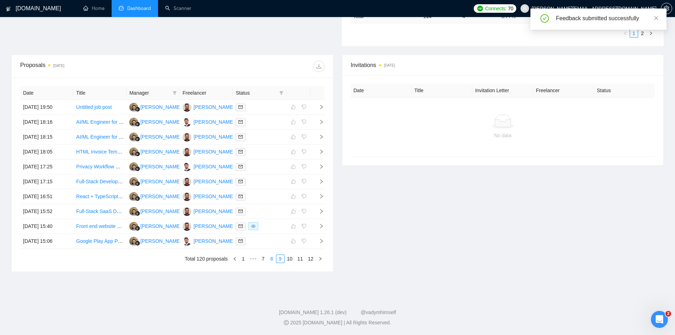
click at [274, 259] on link "8" at bounding box center [272, 259] width 8 height 8
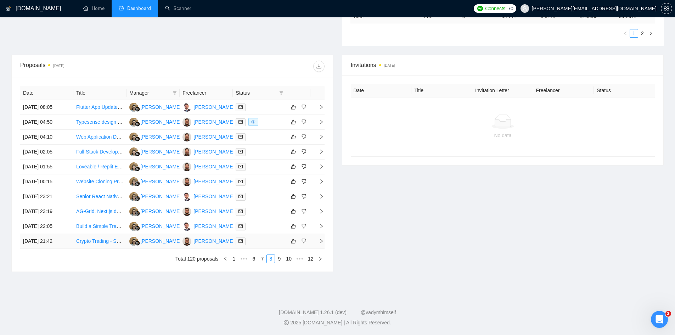
click at [322, 241] on icon "right" at bounding box center [321, 241] width 2 height 4
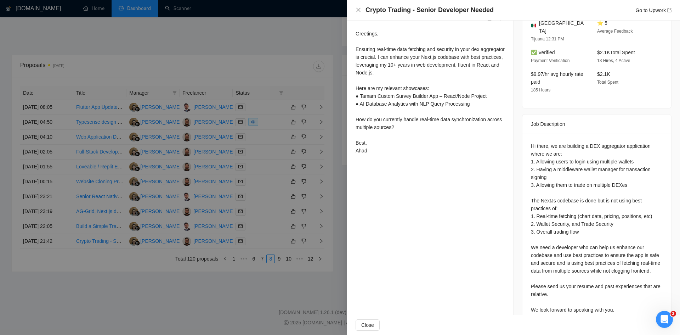
scroll to position [203, 0]
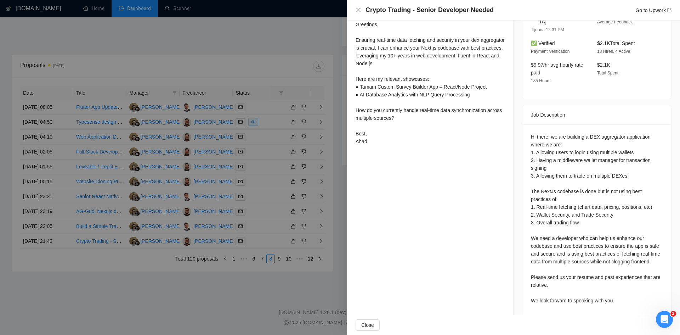
click at [192, 289] on div at bounding box center [340, 167] width 680 height 335
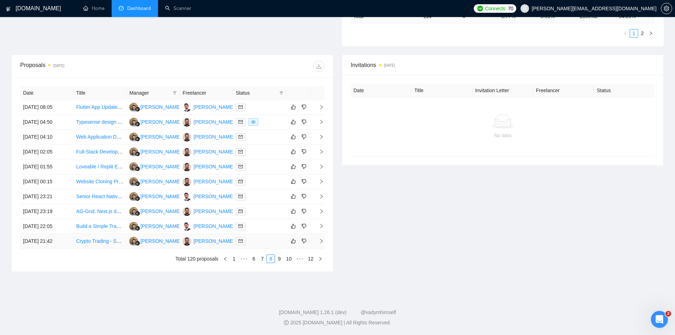
click at [105, 248] on td "Crypto Trading - Senior Developer Needed" at bounding box center [99, 241] width 53 height 15
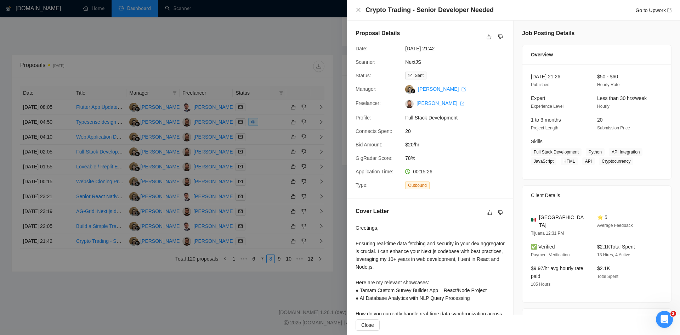
scroll to position [177, 0]
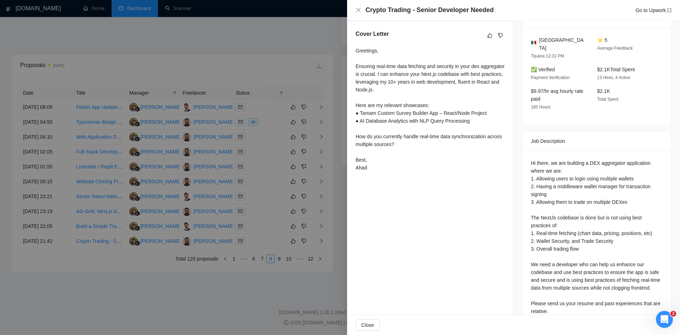
click at [118, 255] on div at bounding box center [340, 167] width 680 height 335
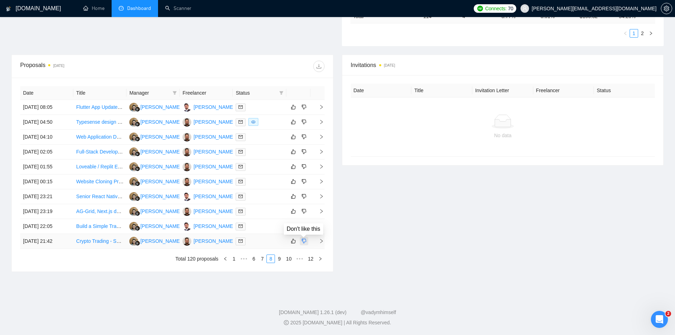
click at [306, 239] on icon "dislike" at bounding box center [304, 241] width 5 height 6
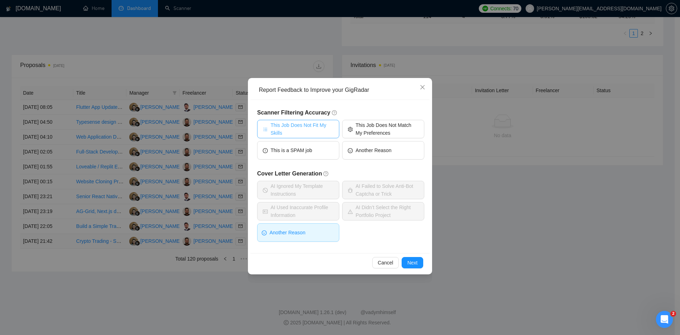
click at [296, 129] on span "This Job Does Not Fit My Skills" at bounding box center [302, 129] width 63 height 16
click at [389, 127] on span "This Job Does Not Match My Preferences" at bounding box center [387, 129] width 63 height 16
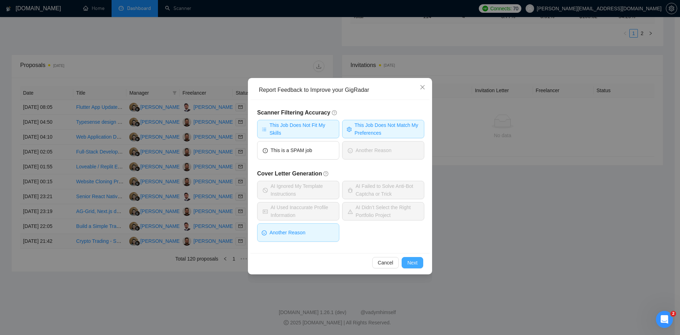
click at [412, 262] on span "Next" at bounding box center [412, 263] width 10 height 8
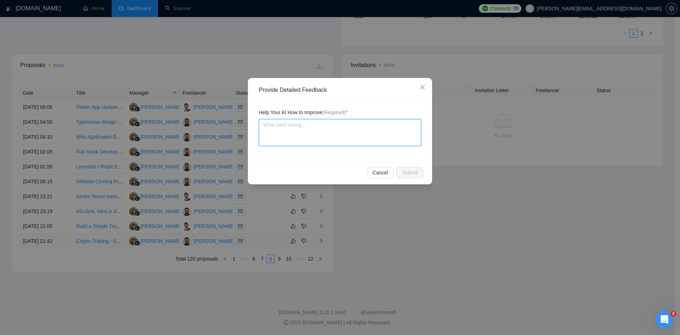
click at [314, 132] on textarea at bounding box center [340, 132] width 162 height 27
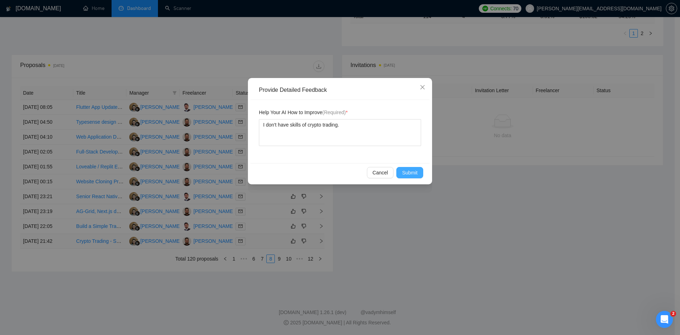
click at [407, 173] on span "Submit" at bounding box center [410, 173] width 16 height 8
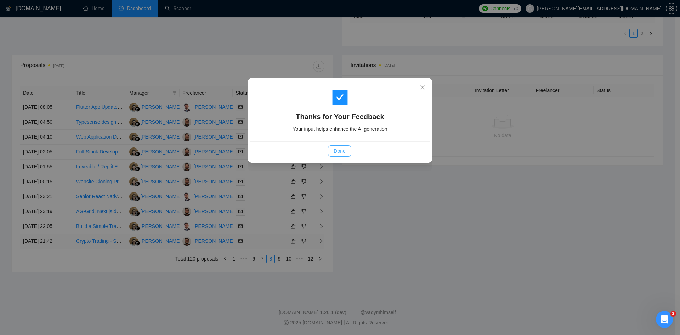
click at [341, 151] on span "Done" at bounding box center [340, 151] width 12 height 8
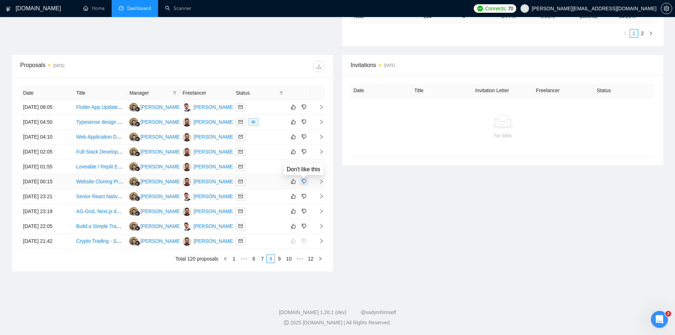
click at [301, 181] on button "button" at bounding box center [304, 181] width 9 height 9
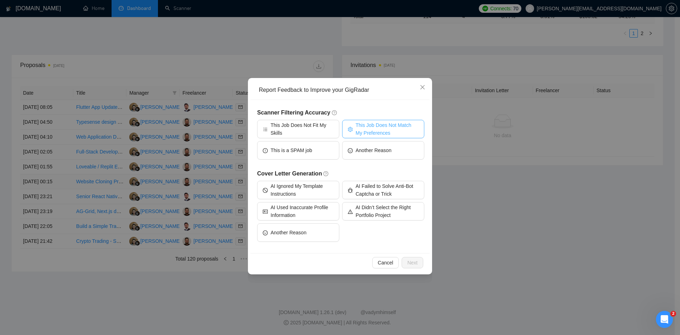
click at [367, 131] on span "This Job Does Not Match My Preferences" at bounding box center [387, 129] width 63 height 16
click at [292, 133] on span "This Job Does Not Fit My Skills" at bounding box center [302, 129] width 63 height 16
click at [409, 264] on span "Next" at bounding box center [412, 263] width 10 height 8
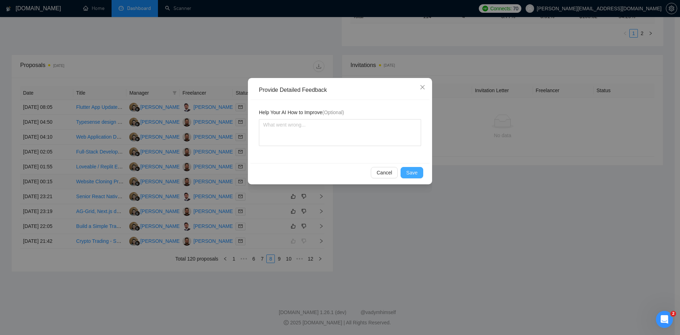
click at [405, 168] on button "Save" at bounding box center [412, 172] width 23 height 11
click at [405, 168] on div "Provide Detailed Feedback Help Your AI How to Improve (Optional) Cancel Save" at bounding box center [340, 167] width 680 height 335
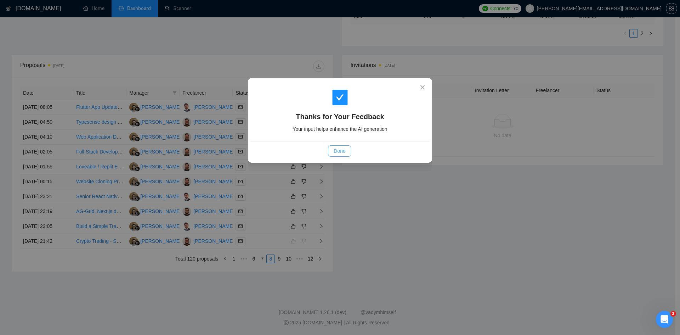
click at [347, 152] on button "Done" at bounding box center [339, 150] width 23 height 11
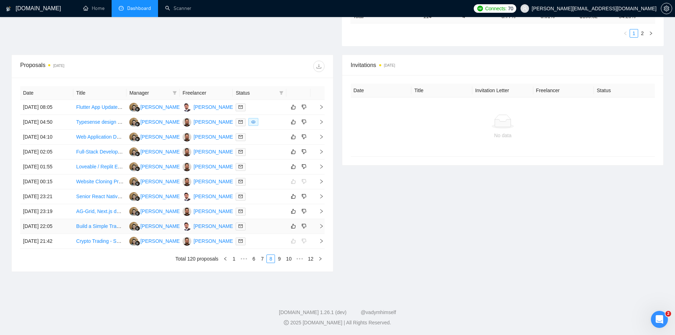
click at [323, 229] on td at bounding box center [317, 226] width 14 height 15
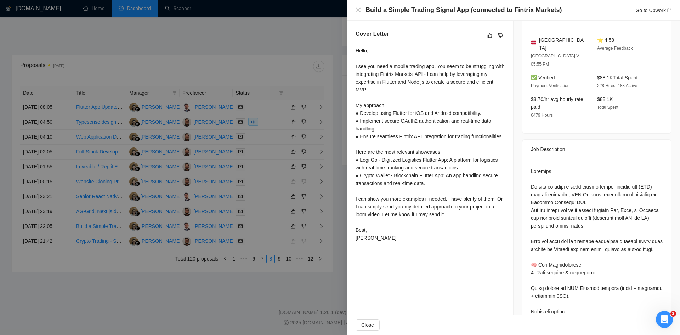
drag, startPoint x: 436, startPoint y: 191, endPoint x: 459, endPoint y: 298, distance: 109.1
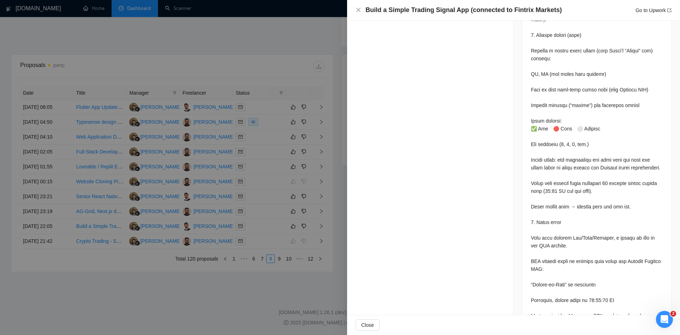
scroll to position [0, 0]
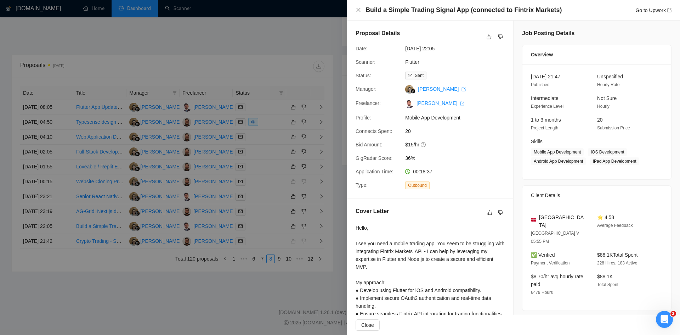
click at [246, 297] on div at bounding box center [340, 167] width 680 height 335
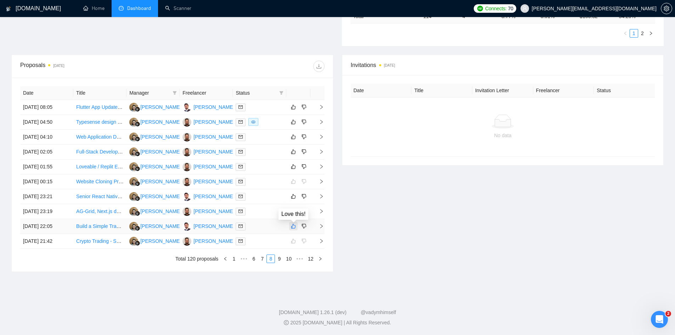
click at [292, 226] on icon "like" at bounding box center [293, 226] width 5 height 6
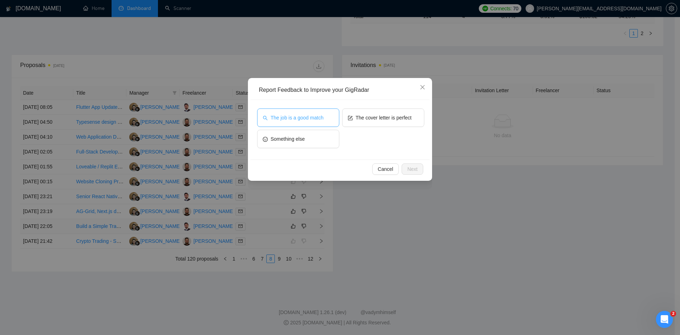
click at [320, 124] on button "The job is a good match" at bounding box center [298, 117] width 82 height 18
click at [391, 124] on button "The cover letter is perfect" at bounding box center [383, 117] width 82 height 18
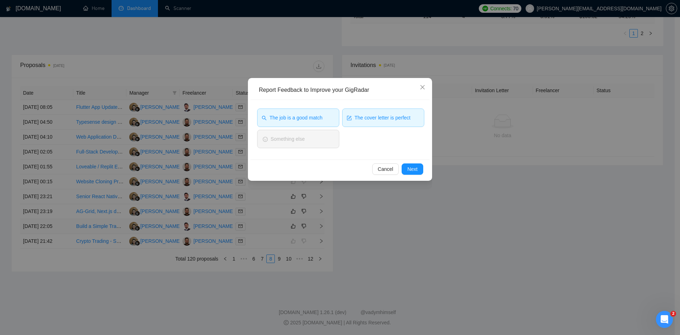
click at [410, 161] on div "Cancel Next" at bounding box center [340, 168] width 179 height 19
click at [414, 165] on span "Next" at bounding box center [412, 169] width 10 height 8
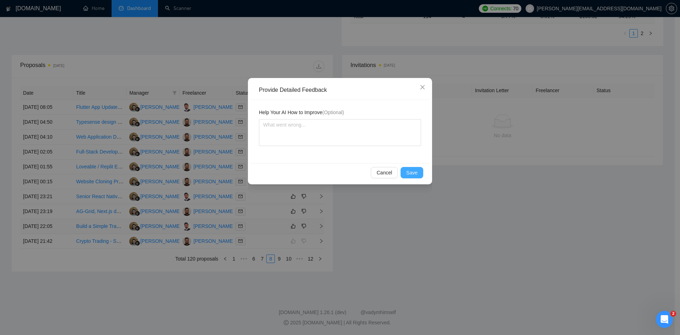
click at [416, 170] on span "Save" at bounding box center [411, 173] width 11 height 8
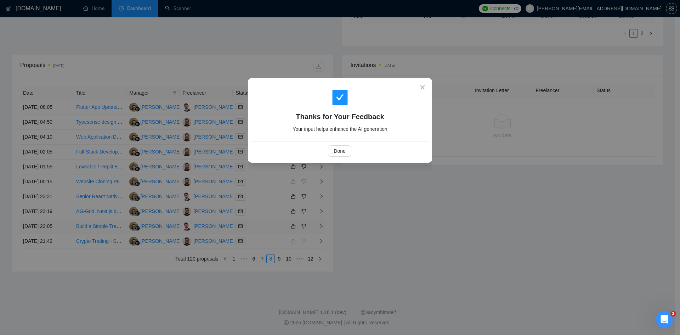
click at [353, 151] on div "Done" at bounding box center [339, 150] width 167 height 11
click at [336, 151] on span "Done" at bounding box center [340, 151] width 12 height 8
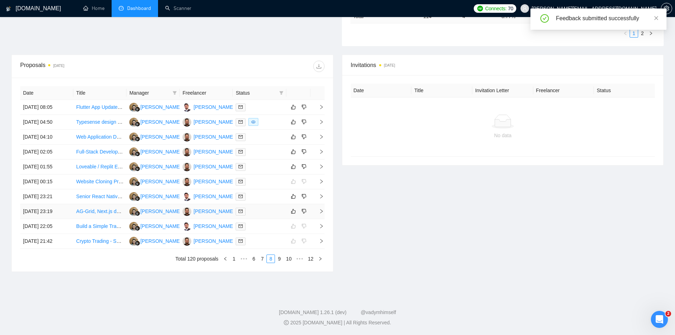
click at [320, 211] on icon "right" at bounding box center [321, 211] width 5 height 5
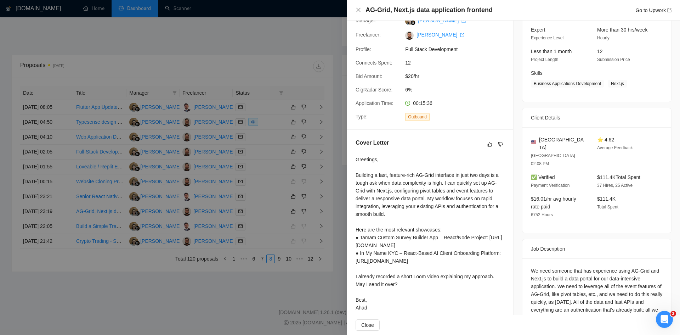
scroll to position [92, 0]
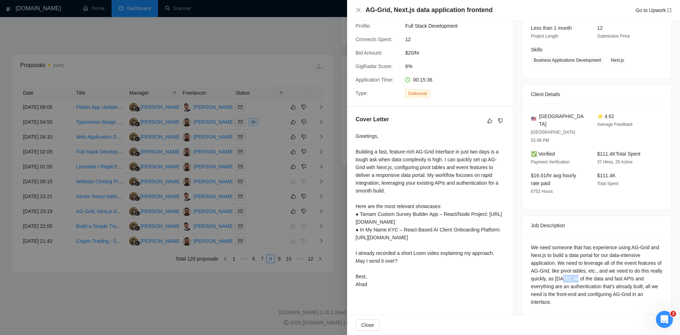
drag, startPoint x: 570, startPoint y: 262, endPoint x: 590, endPoint y: 263, distance: 19.5
click at [590, 263] on div "We need someone that has experience using AG-Grid and Next.js to build a data p…" at bounding box center [597, 274] width 132 height 62
copy div "two days"
click at [308, 286] on div at bounding box center [340, 167] width 680 height 335
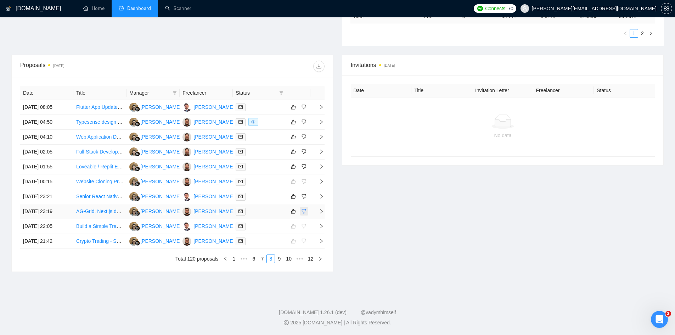
click at [305, 210] on icon "dislike" at bounding box center [304, 211] width 5 height 6
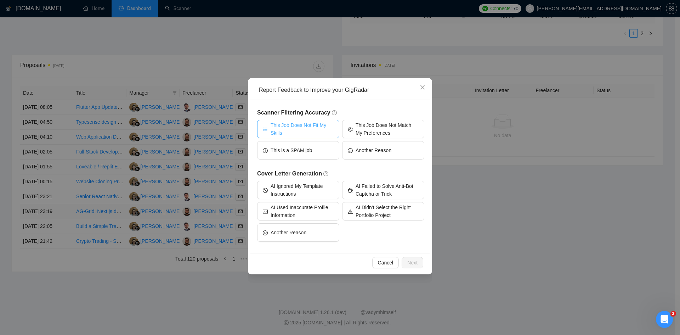
click at [315, 129] on span "This Job Does Not Fit My Skills" at bounding box center [302, 129] width 63 height 16
click at [362, 129] on span "This Job Does Not Match My Preferences" at bounding box center [387, 129] width 63 height 16
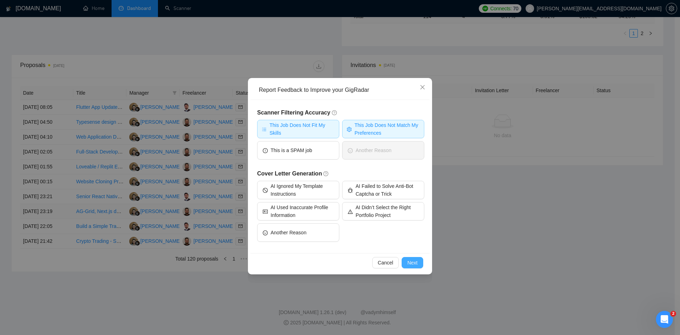
click at [423, 263] on button "Next" at bounding box center [413, 262] width 22 height 11
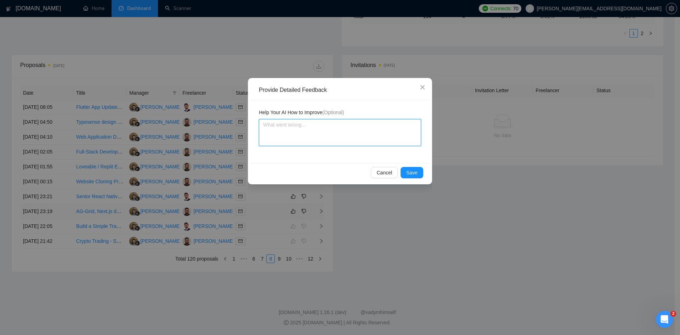
click at [302, 129] on textarea at bounding box center [340, 132] width 162 height 27
paste textarea "two days"
click at [261, 123] on textarea "two days" at bounding box center [340, 132] width 162 height 27
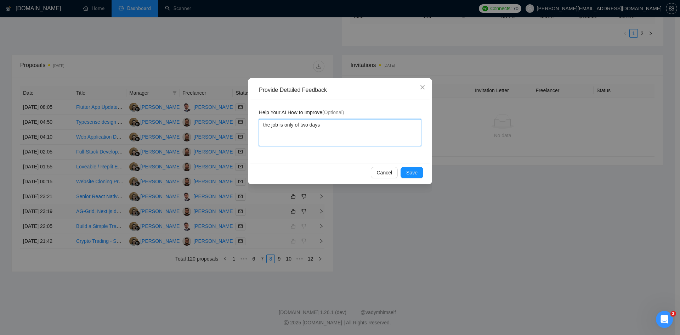
click at [366, 126] on textarea "the job is only of two days" at bounding box center [340, 132] width 162 height 27
click at [422, 171] on button "Save" at bounding box center [412, 172] width 23 height 11
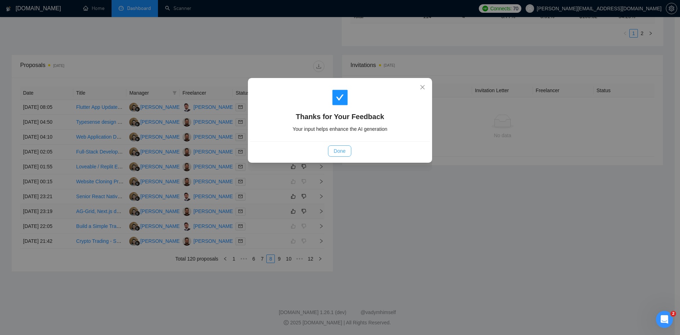
click at [344, 147] on span "Done" at bounding box center [340, 151] width 12 height 8
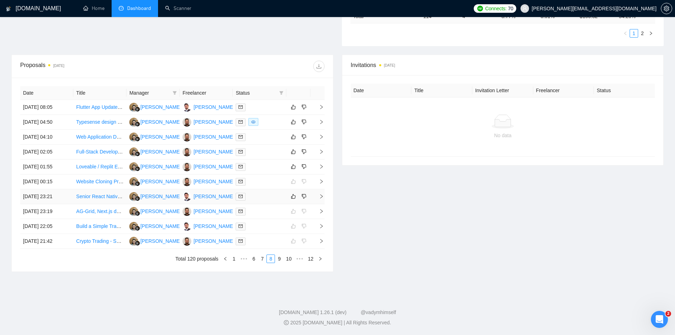
click at [322, 195] on icon "right" at bounding box center [321, 196] width 5 height 5
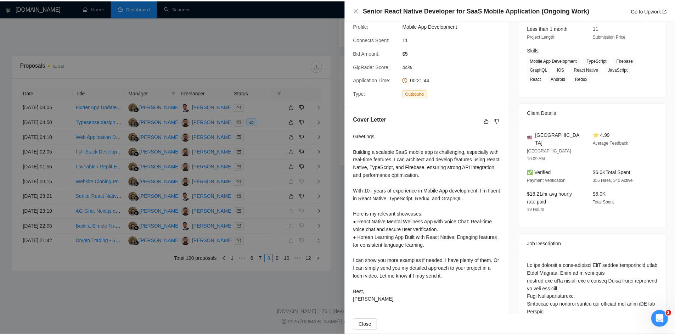
scroll to position [267, 0]
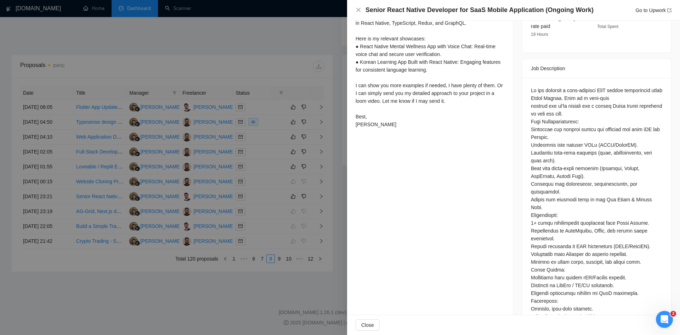
click at [295, 290] on div at bounding box center [340, 167] width 680 height 335
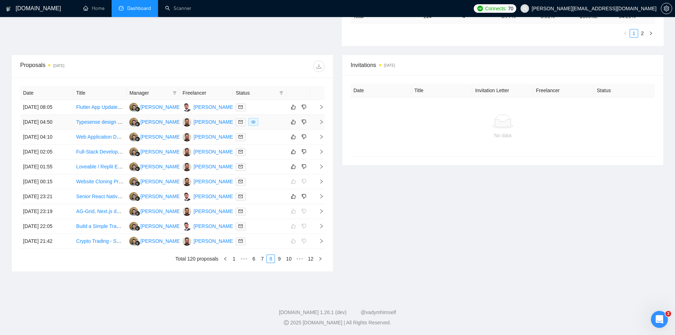
scroll to position [0, 0]
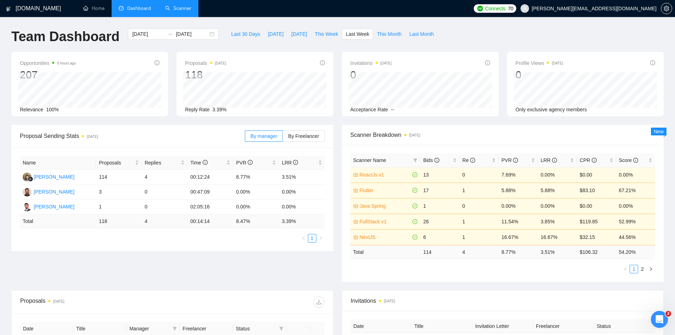
click at [179, 6] on link "Scanner" at bounding box center [178, 8] width 26 height 6
